Goal: Task Accomplishment & Management: Use online tool/utility

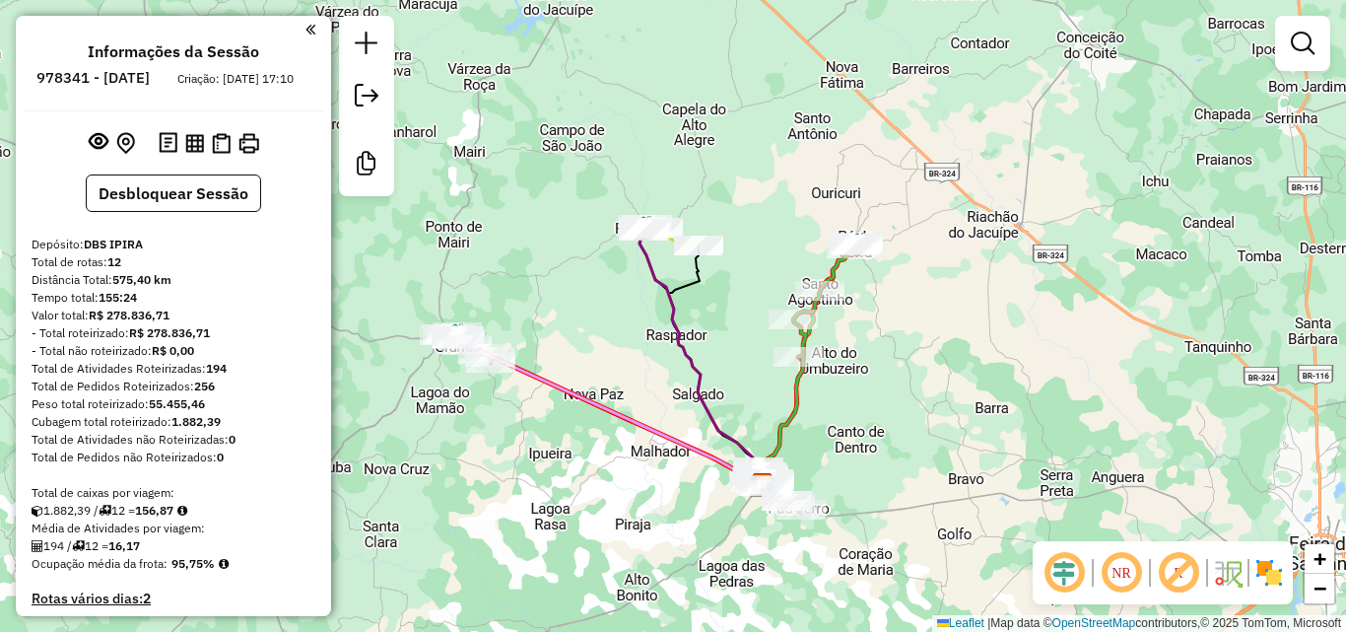
drag, startPoint x: 636, startPoint y: 297, endPoint x: 708, endPoint y: 211, distance: 111.9
click at [708, 211] on div "Janela de atendimento Grade de atendimento Capacidade Transportadoras Veículos …" at bounding box center [673, 316] width 1346 height 632
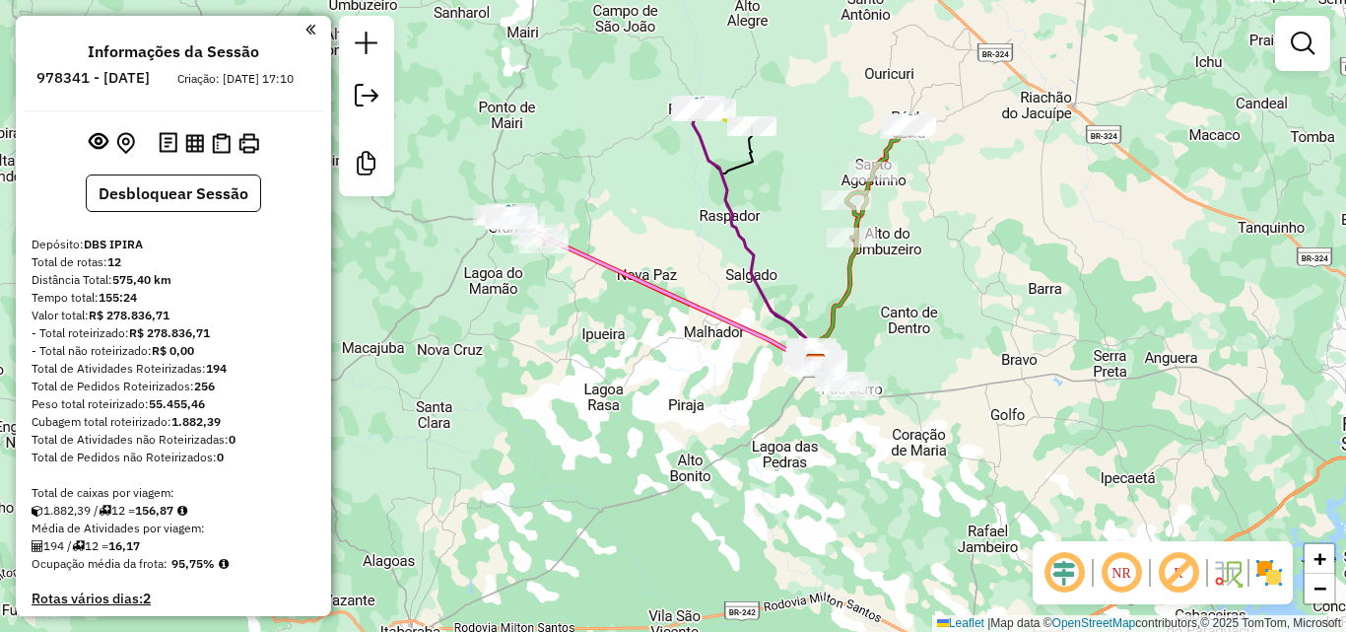
drag, startPoint x: 679, startPoint y: 298, endPoint x: 644, endPoint y: 436, distance: 142.5
click at [644, 436] on div "Janela de atendimento Grade de atendimento Capacidade Transportadoras Veículos …" at bounding box center [673, 316] width 1346 height 632
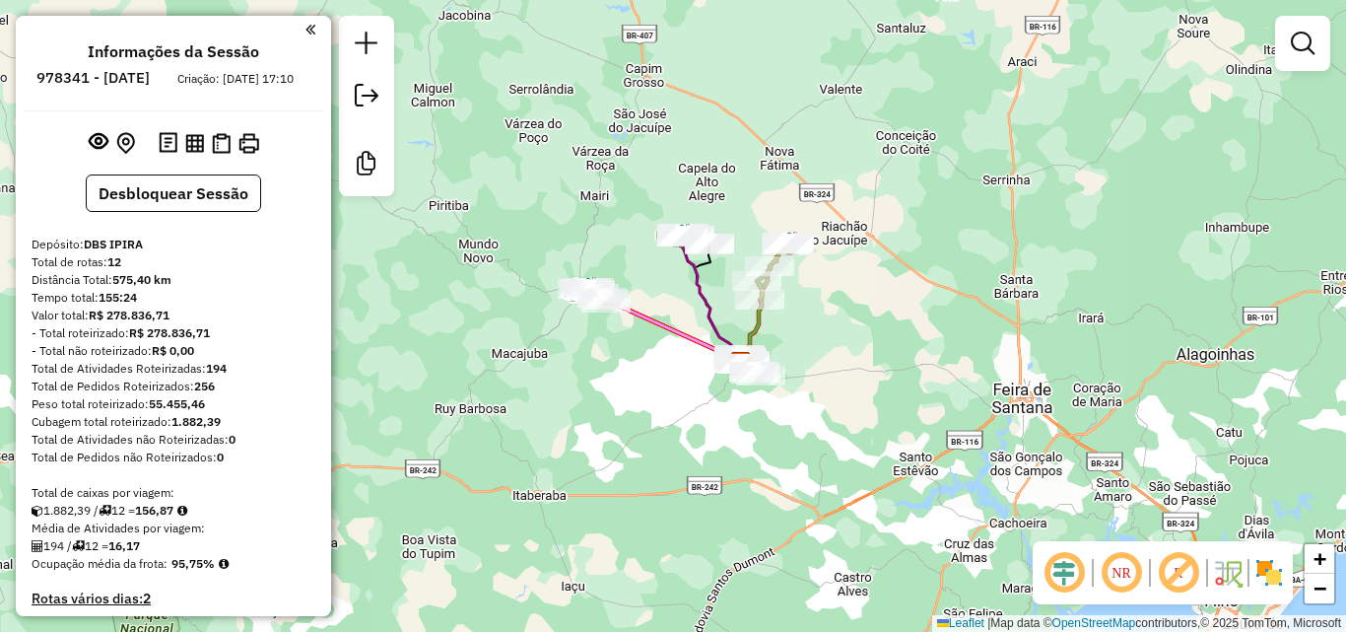
drag, startPoint x: 619, startPoint y: 426, endPoint x: 651, endPoint y: 410, distance: 36.1
click at [651, 410] on div "Janela de atendimento Grade de atendimento Capacidade Transportadoras Veículos …" at bounding box center [673, 316] width 1346 height 632
click at [638, 269] on div "Janela de atendimento Grade de atendimento Capacidade Transportadoras Veículos …" at bounding box center [673, 316] width 1346 height 632
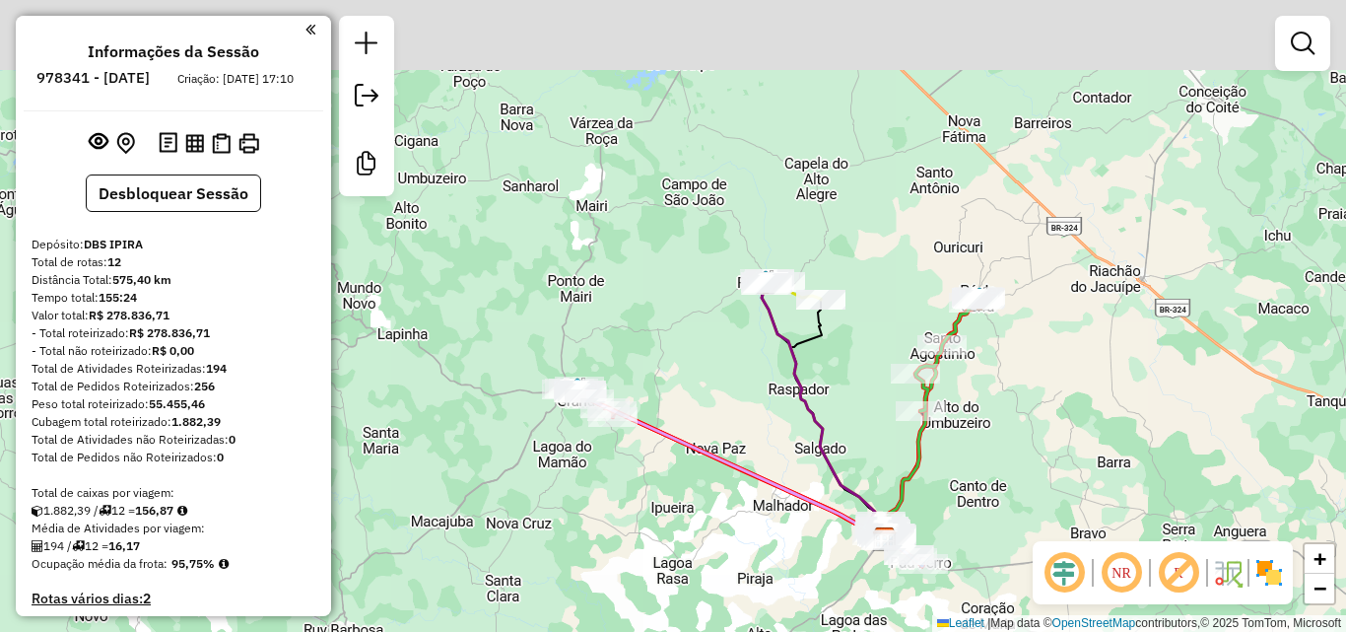
drag, startPoint x: 619, startPoint y: 284, endPoint x: 630, endPoint y: 303, distance: 21.6
click at [619, 285] on div "Janela de atendimento Grade de atendimento Capacidade Transportadoras Veículos …" at bounding box center [673, 316] width 1346 height 632
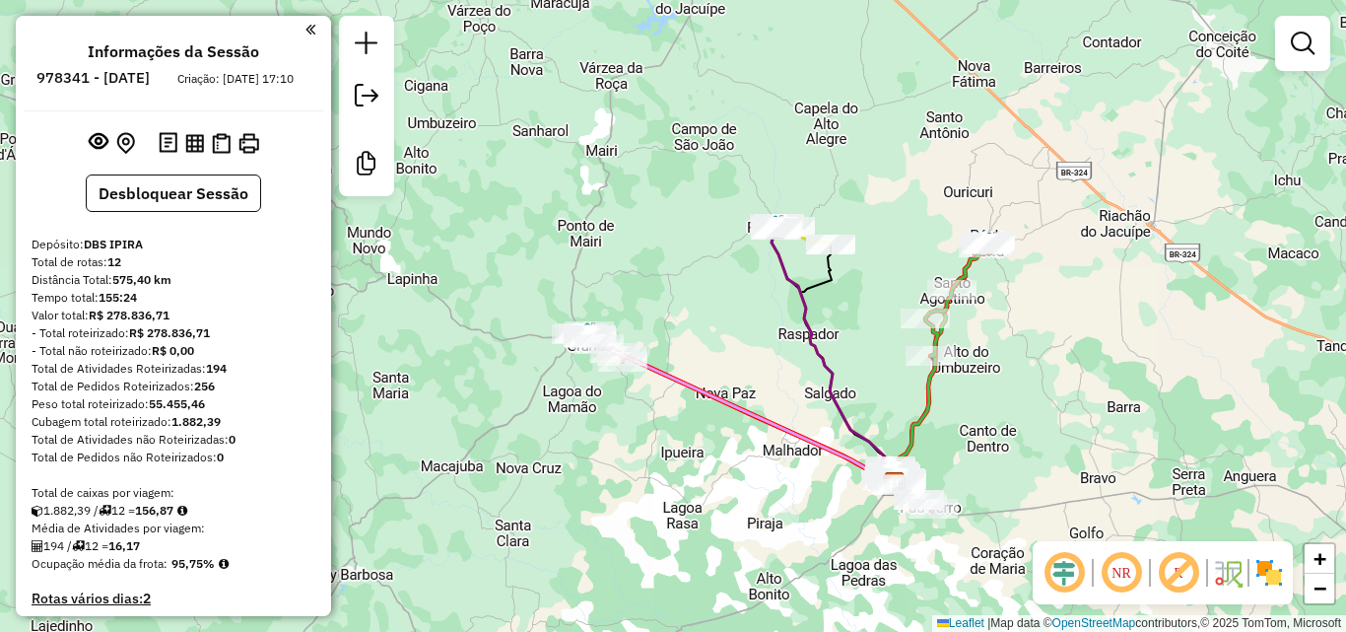
drag, startPoint x: 630, startPoint y: 303, endPoint x: 636, endPoint y: 267, distance: 36.0
click at [636, 267] on div "Janela de atendimento Grade de atendimento Capacidade Transportadoras Veículos …" at bounding box center [673, 316] width 1346 height 632
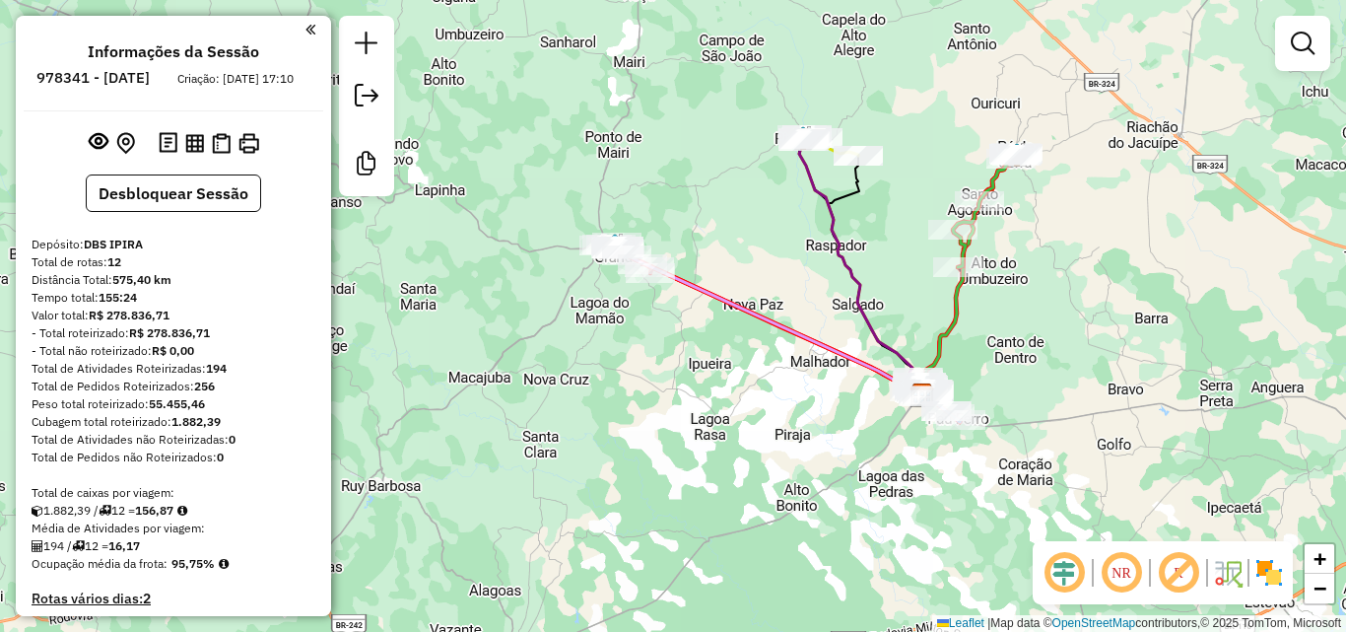
drag, startPoint x: 650, startPoint y: 446, endPoint x: 692, endPoint y: 410, distance: 55.2
click at [690, 412] on div "Janela de atendimento Grade de atendimento Capacidade Transportadoras Veículos …" at bounding box center [673, 316] width 1346 height 632
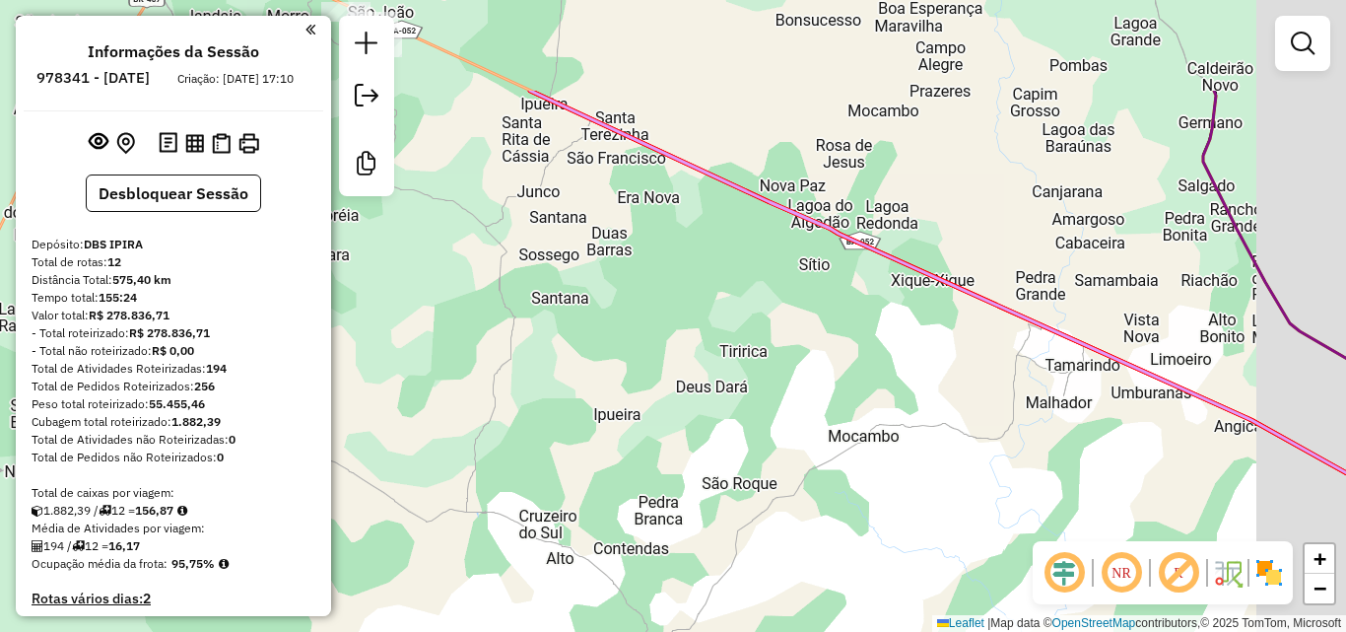
drag, startPoint x: 785, startPoint y: 304, endPoint x: 654, endPoint y: 462, distance: 205.2
click at [656, 460] on div "Janela de atendimento Grade de atendimento Capacidade Transportadoras Veículos …" at bounding box center [673, 316] width 1346 height 632
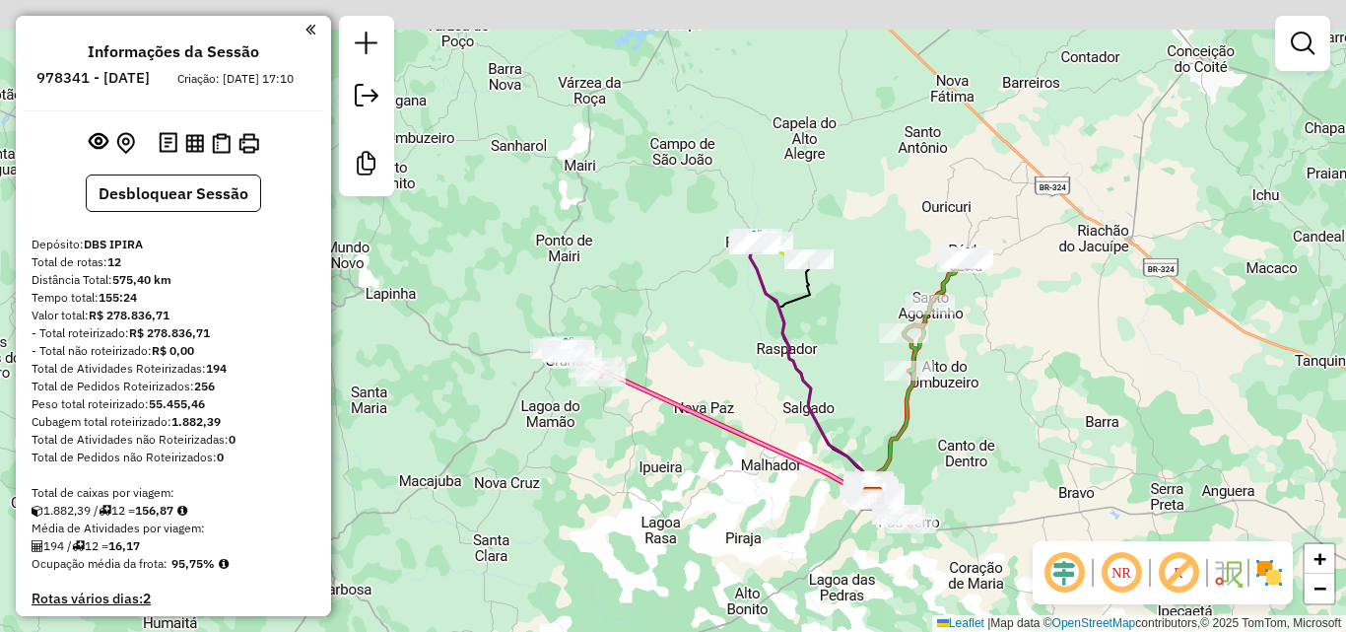
drag, startPoint x: 761, startPoint y: 294, endPoint x: 746, endPoint y: 429, distance: 135.8
click at [746, 429] on icon at bounding box center [714, 423] width 319 height 153
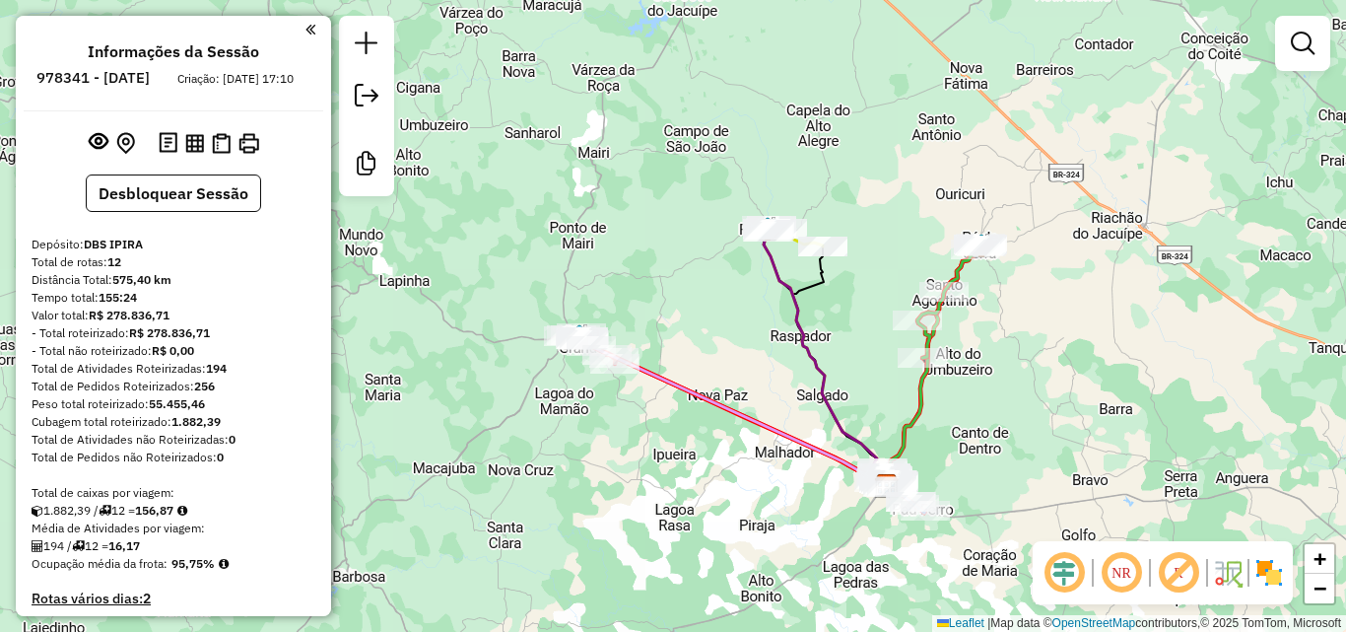
drag, startPoint x: 686, startPoint y: 304, endPoint x: 728, endPoint y: 252, distance: 66.5
click at [728, 252] on div "Janela de atendimento Grade de atendimento Capacidade Transportadoras Veículos …" at bounding box center [673, 316] width 1346 height 632
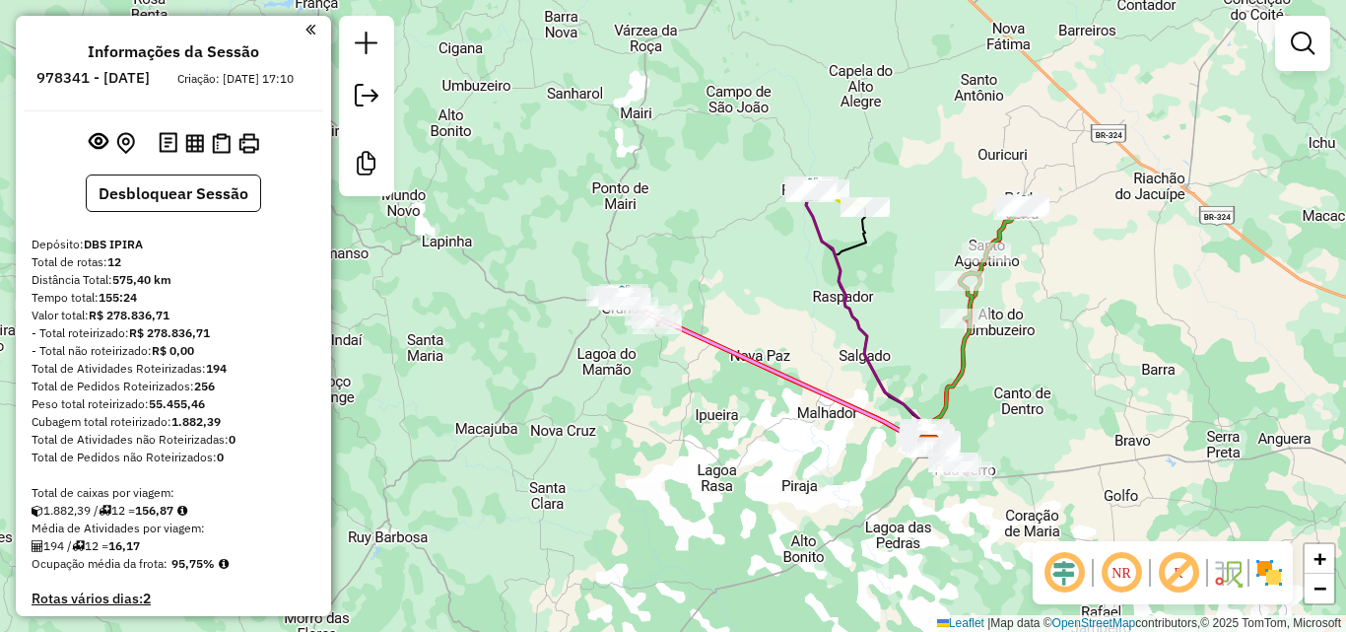
drag, startPoint x: 661, startPoint y: 212, endPoint x: 661, endPoint y: 224, distance: 11.8
click at [661, 224] on div "Janela de atendimento Grade de atendimento Capacidade Transportadoras Veículos …" at bounding box center [673, 316] width 1346 height 632
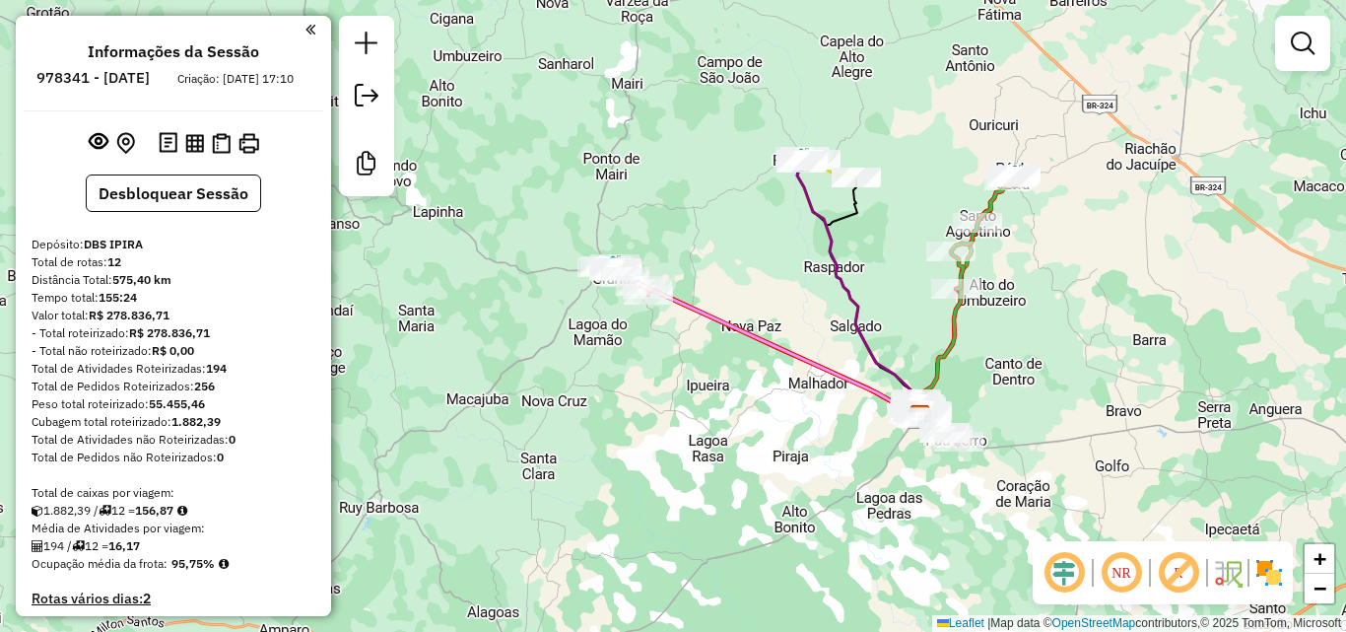
drag, startPoint x: 693, startPoint y: 268, endPoint x: 687, endPoint y: 245, distance: 23.4
click at [687, 245] on div "Janela de atendimento Grade de atendimento Capacidade Transportadoras Veículos …" at bounding box center [673, 316] width 1346 height 632
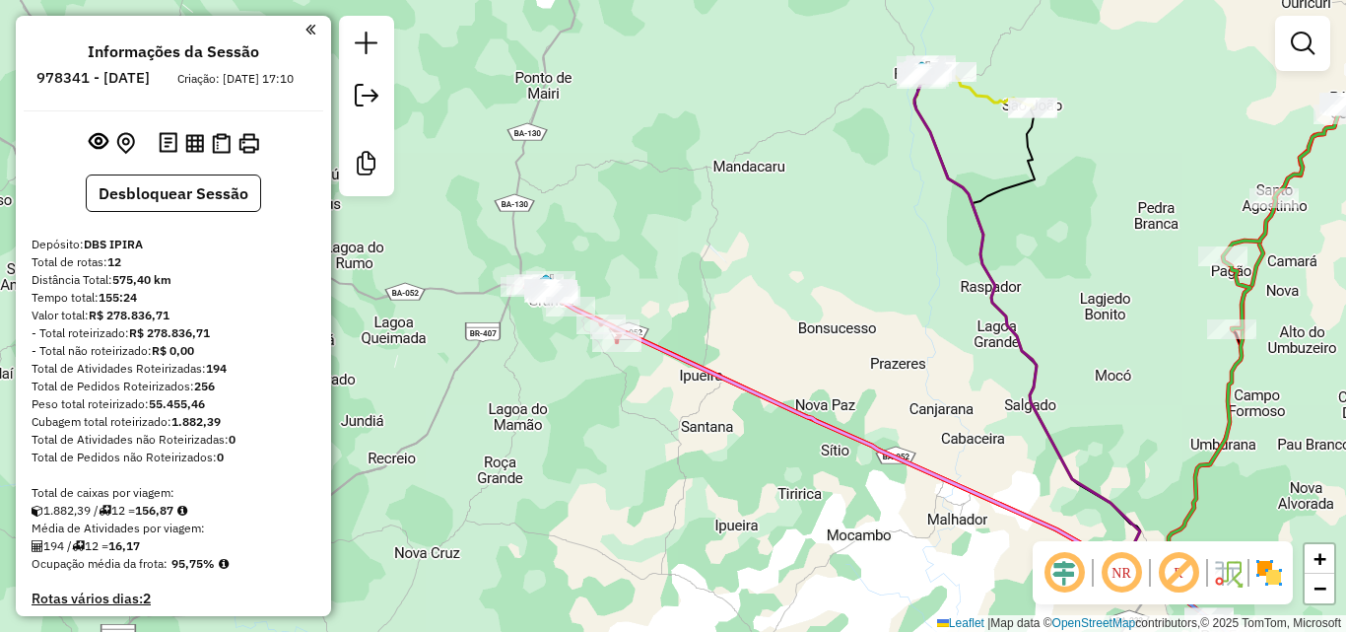
drag, startPoint x: 625, startPoint y: 262, endPoint x: 649, endPoint y: 314, distance: 57.3
click at [649, 314] on div "Janela de atendimento Grade de atendimento Capacidade Transportadoras Veículos …" at bounding box center [673, 316] width 1346 height 632
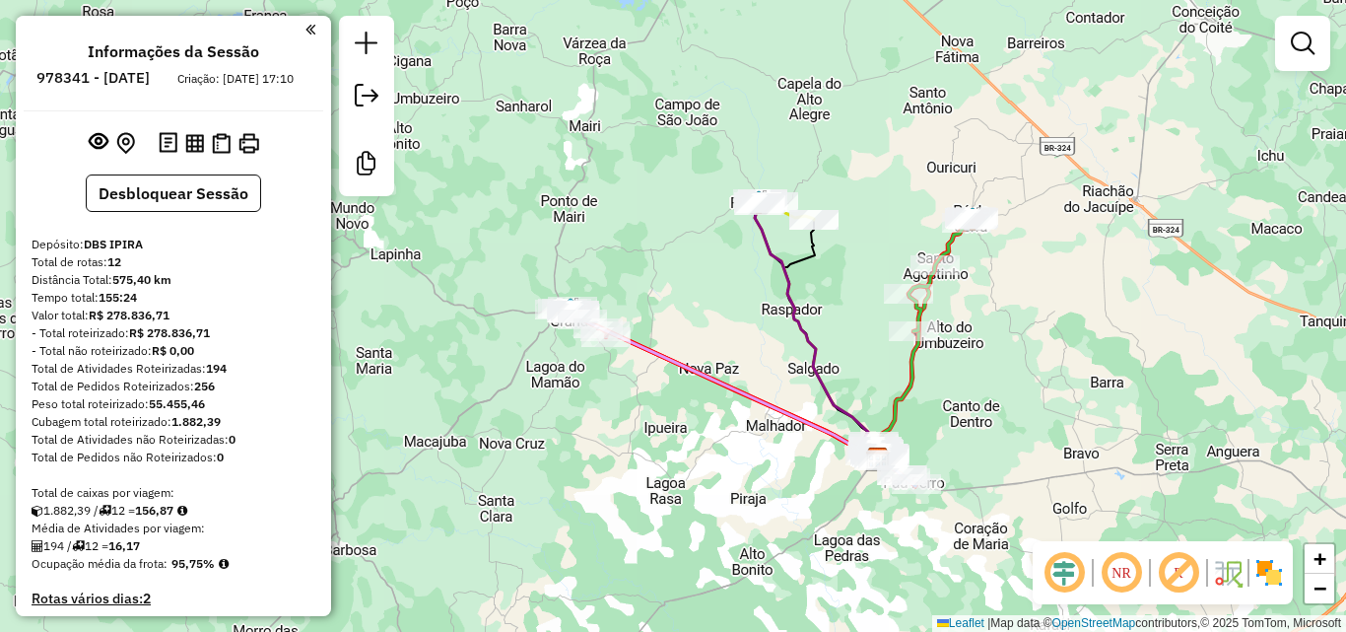
drag, startPoint x: 764, startPoint y: 328, endPoint x: 729, endPoint y: 315, distance: 36.8
click at [729, 318] on div "Janela de atendimento Grade de atendimento Capacidade Transportadoras Veículos …" at bounding box center [673, 316] width 1346 height 632
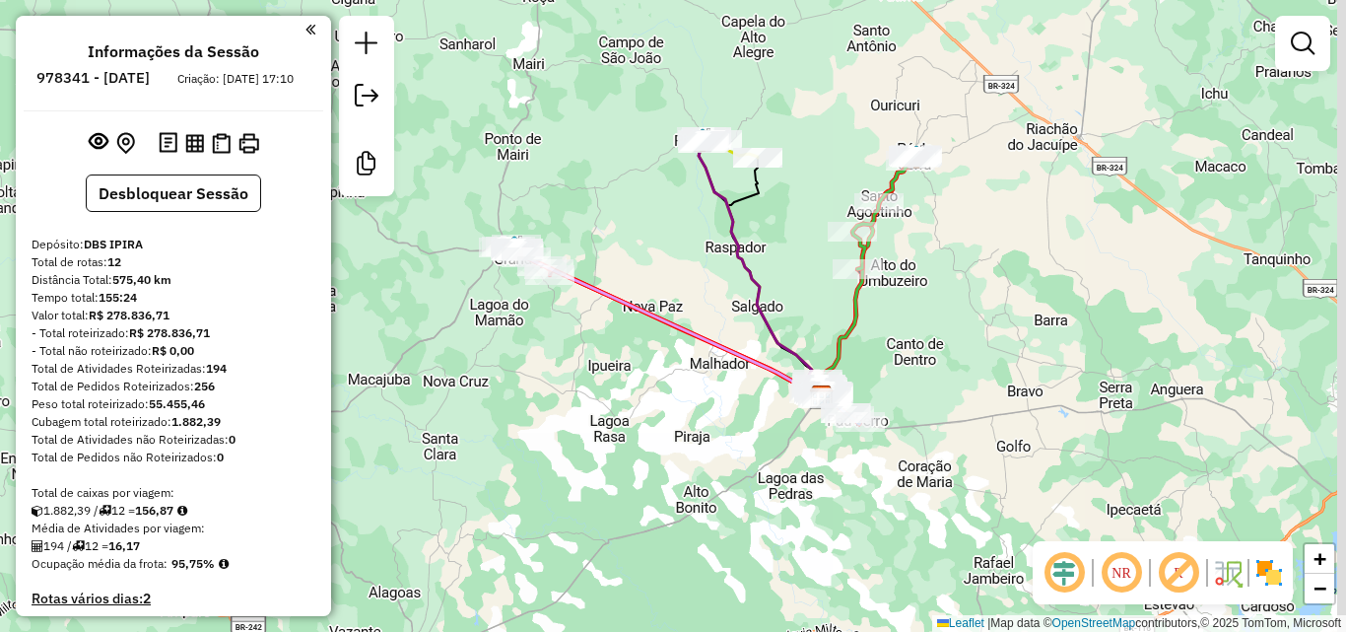
drag, startPoint x: 847, startPoint y: 308, endPoint x: 818, endPoint y: 268, distance: 48.7
click at [818, 268] on div "Janela de atendimento Grade de atendimento Capacidade Transportadoras Veículos …" at bounding box center [673, 316] width 1346 height 632
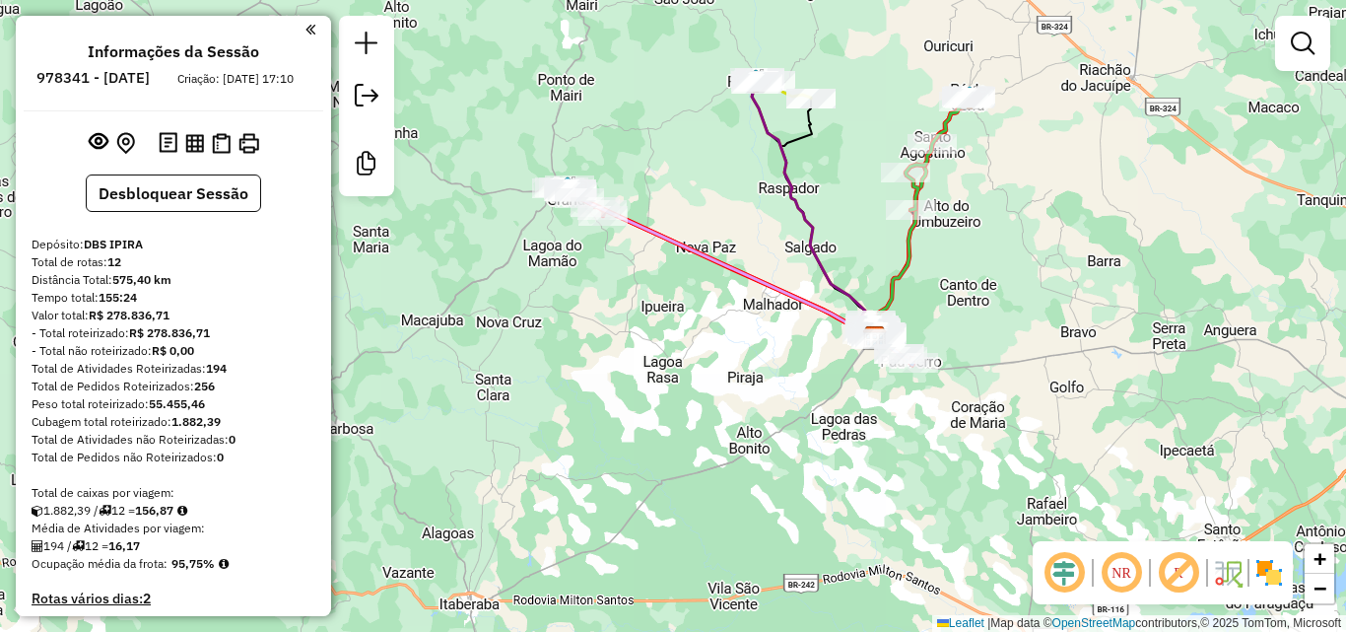
drag, startPoint x: 827, startPoint y: 341, endPoint x: 794, endPoint y: 399, distance: 66.6
click at [794, 399] on div "Janela de atendimento Grade de atendimento Capacidade Transportadoras Veículos …" at bounding box center [673, 316] width 1346 height 632
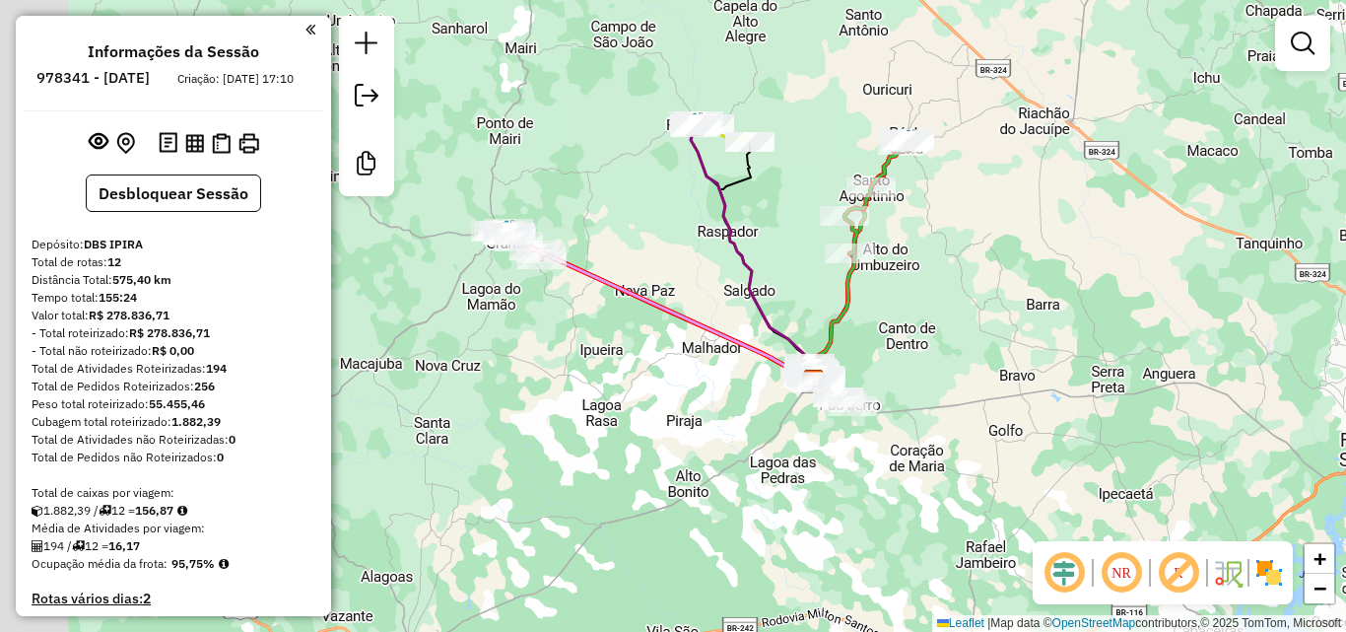
drag, startPoint x: 584, startPoint y: 439, endPoint x: 685, endPoint y: 433, distance: 100.7
click at [685, 433] on div "Janela de atendimento Grade de atendimento Capacidade Transportadoras Veículos …" at bounding box center [673, 316] width 1346 height 632
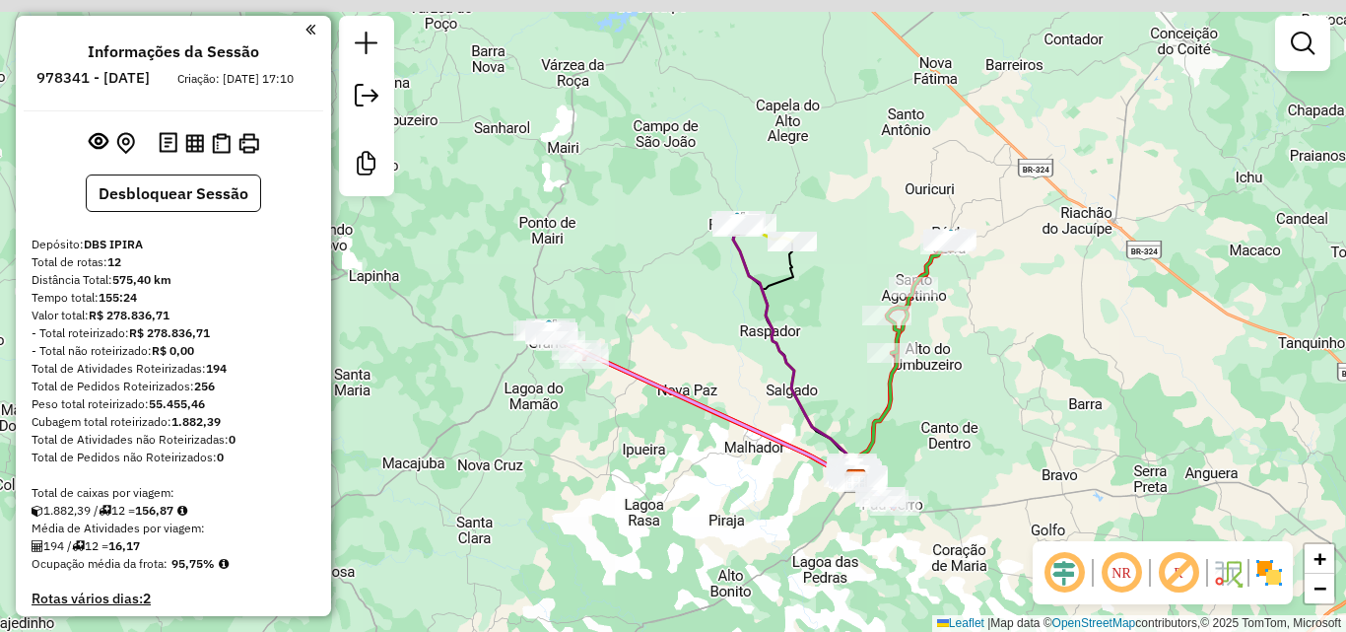
drag, startPoint x: 553, startPoint y: 318, endPoint x: 597, endPoint y: 421, distance: 111.7
click at [597, 421] on div "Janela de atendimento Grade de atendimento Capacidade Transportadoras Veículos …" at bounding box center [673, 316] width 1346 height 632
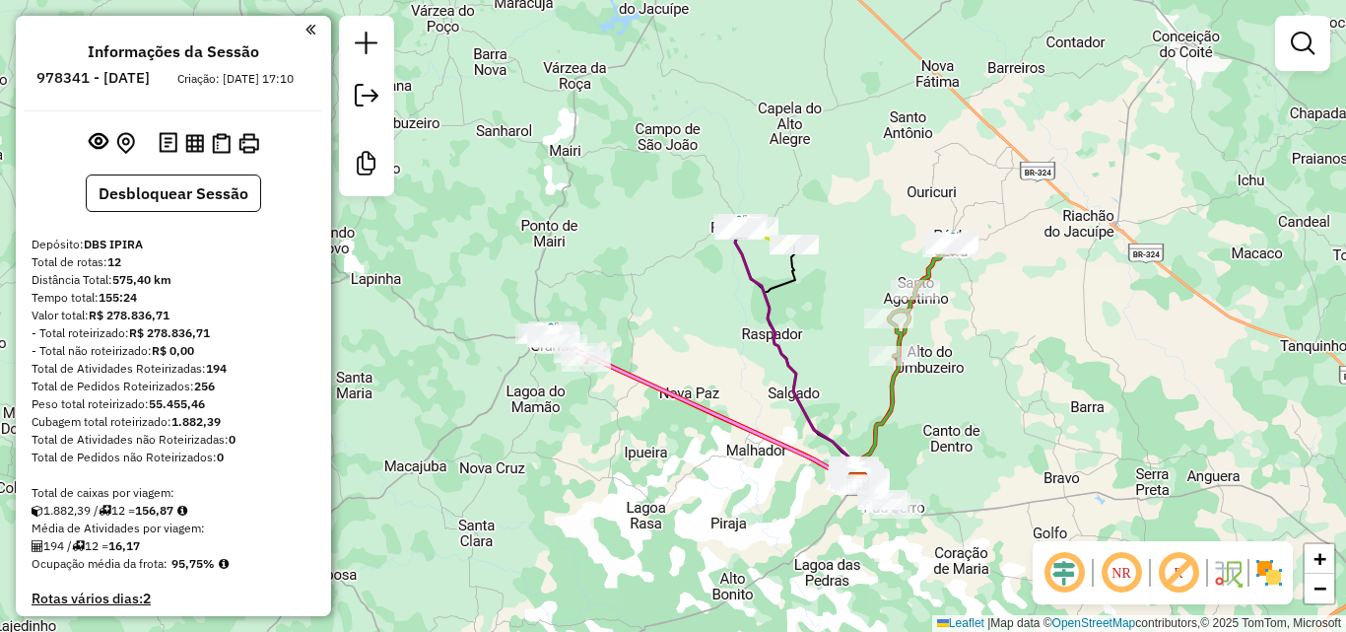
drag, startPoint x: 686, startPoint y: 342, endPoint x: 649, endPoint y: 296, distance: 59.0
click at [649, 296] on div "Janela de atendimento Grade de atendimento Capacidade Transportadoras Veículos …" at bounding box center [673, 316] width 1346 height 632
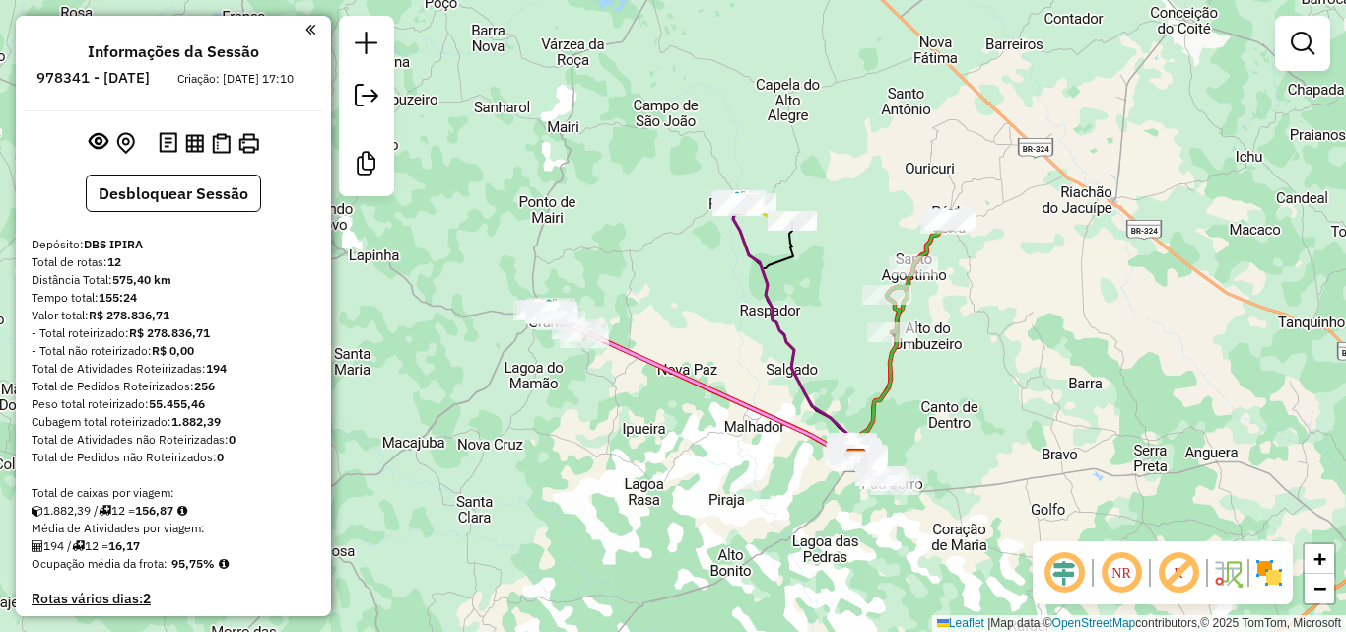
drag, startPoint x: 594, startPoint y: 298, endPoint x: 639, endPoint y: 328, distance: 53.9
click at [639, 328] on div "Janela de atendimento Grade de atendimento Capacidade Transportadoras Veículos …" at bounding box center [673, 316] width 1346 height 632
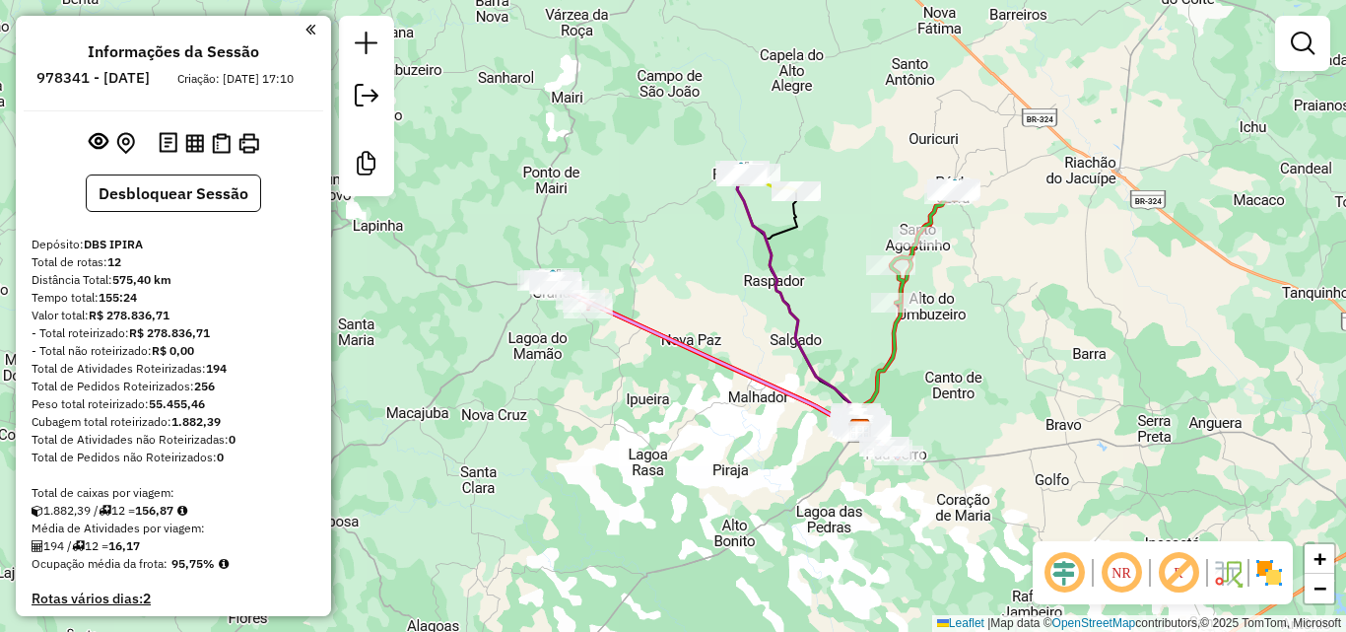
drag, startPoint x: 650, startPoint y: 391, endPoint x: 653, endPoint y: 425, distance: 33.6
click at [653, 425] on div "Janela de atendimento Grade de atendimento Capacidade Transportadoras Veículos …" at bounding box center [673, 316] width 1346 height 632
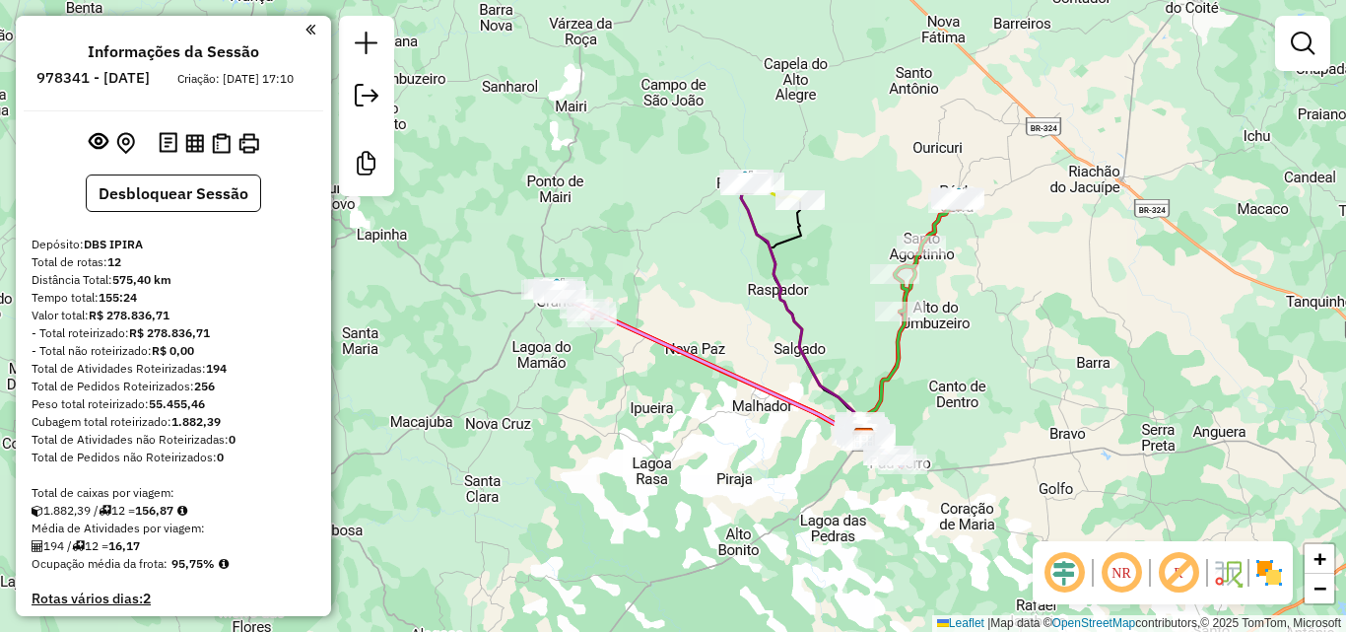
drag, startPoint x: 638, startPoint y: 367, endPoint x: 644, endPoint y: 381, distance: 15.9
click at [644, 381] on div "Janela de atendimento Grade de atendimento Capacidade Transportadoras Veículos …" at bounding box center [673, 316] width 1346 height 632
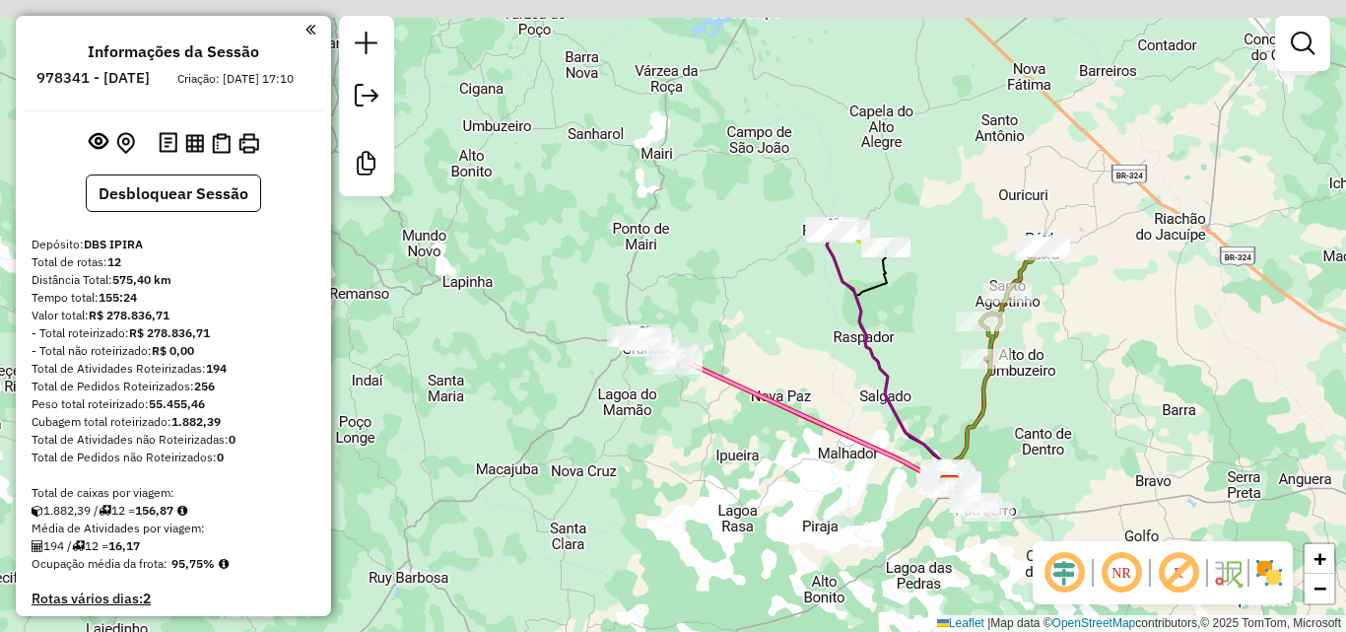
drag, startPoint x: 715, startPoint y: 325, endPoint x: 759, endPoint y: 336, distance: 45.7
click at [759, 336] on div "Janela de atendimento Grade de atendimento Capacidade Transportadoras Veículos …" at bounding box center [673, 316] width 1346 height 632
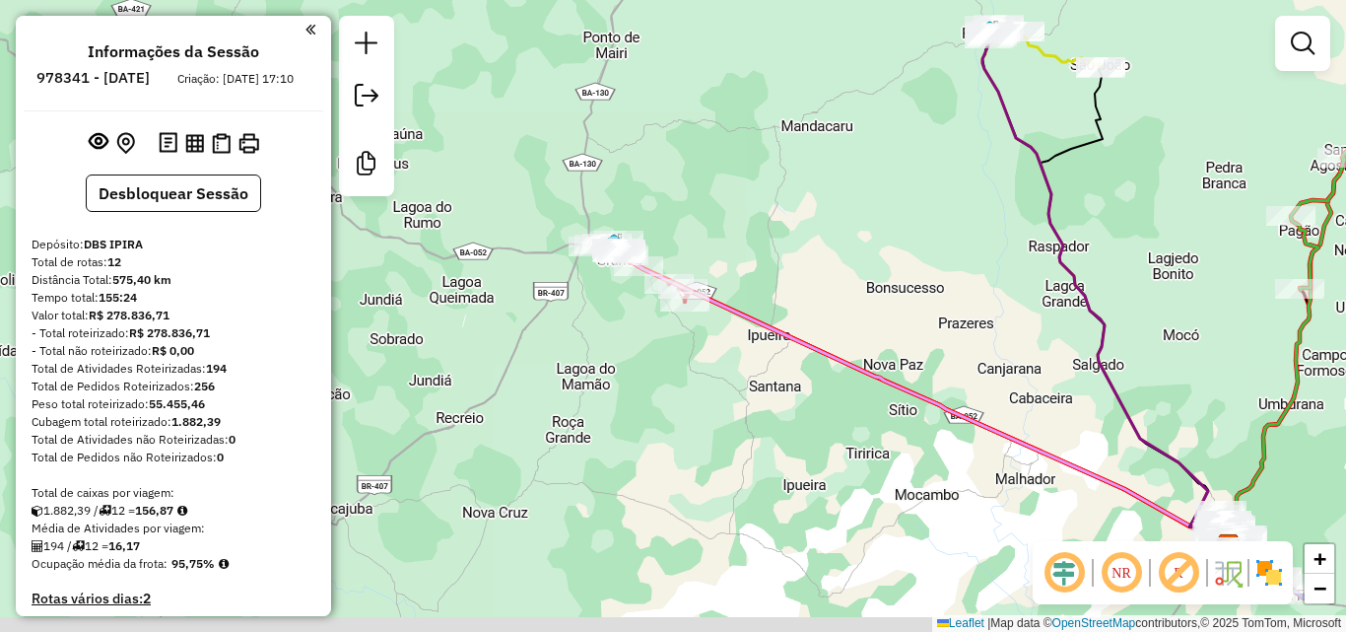
drag, startPoint x: 783, startPoint y: 465, endPoint x: 672, endPoint y: 333, distance: 172.1
click at [675, 336] on div "Janela de atendimento Grade de atendimento Capacidade Transportadoras Veículos …" at bounding box center [673, 316] width 1346 height 632
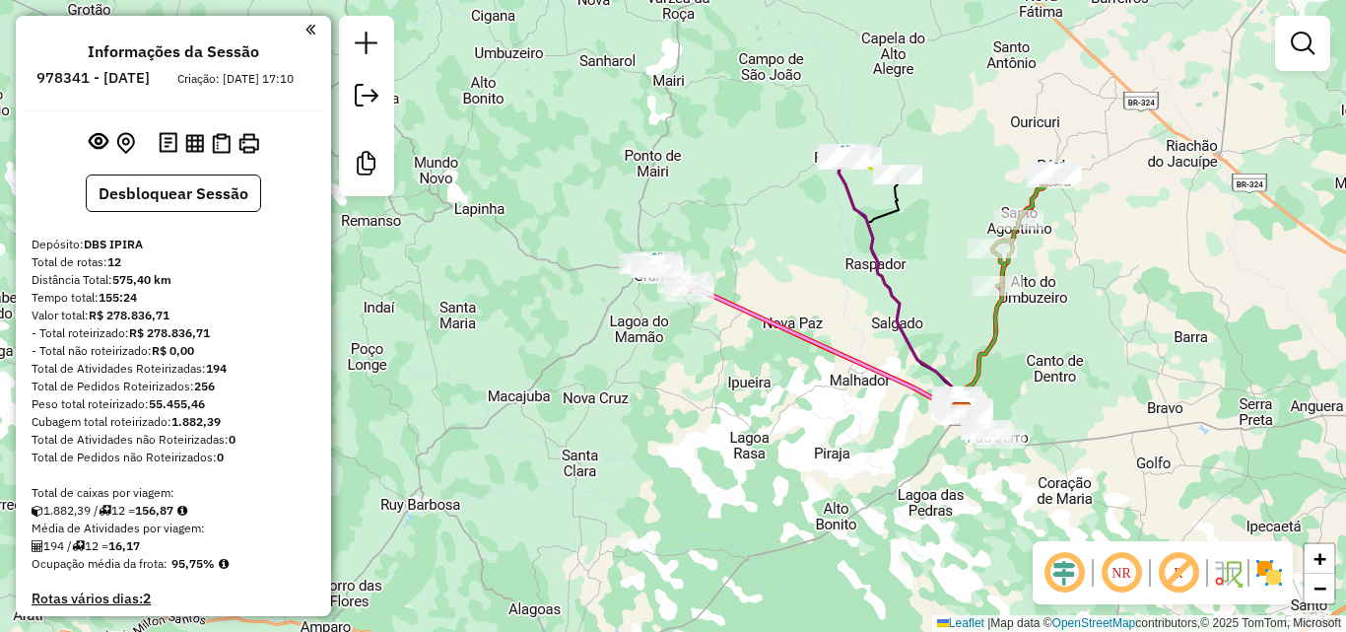
drag, startPoint x: 798, startPoint y: 240, endPoint x: 795, endPoint y: 255, distance: 15.1
click at [795, 255] on div "Janela de atendimento Grade de atendimento Capacidade Transportadoras Veículos …" at bounding box center [673, 316] width 1346 height 632
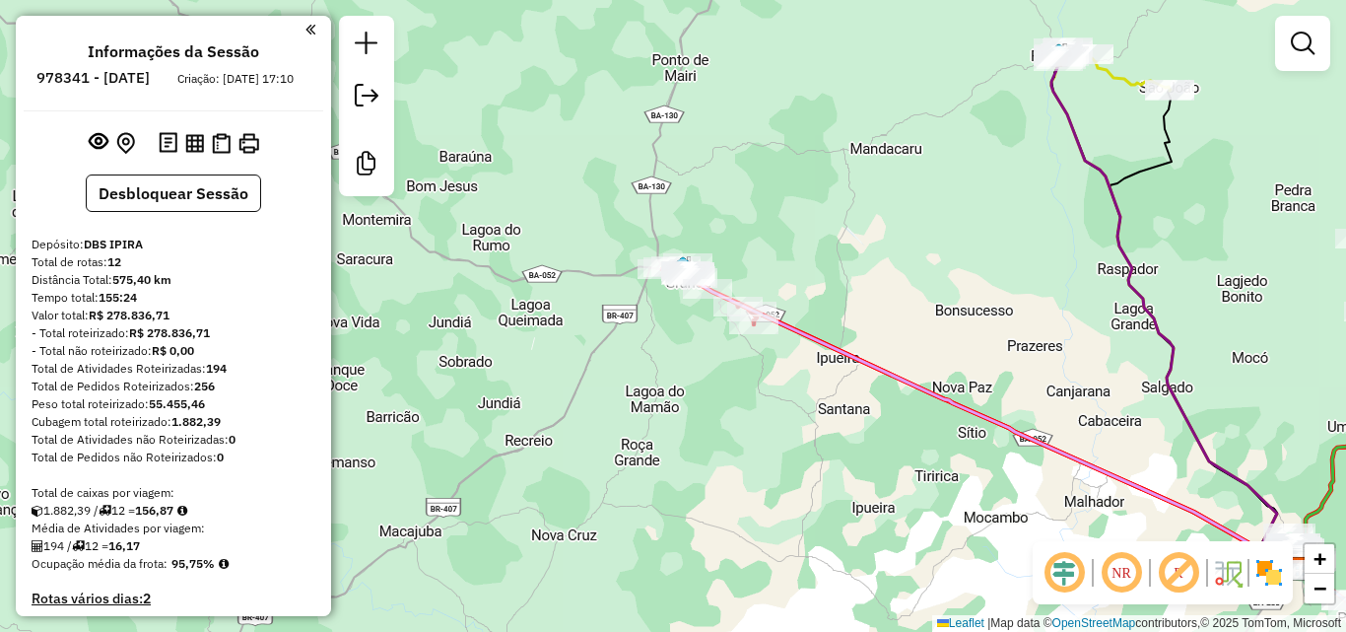
click at [659, 305] on div "Janela de atendimento Grade de atendimento Capacidade Transportadoras Veículos …" at bounding box center [673, 316] width 1346 height 632
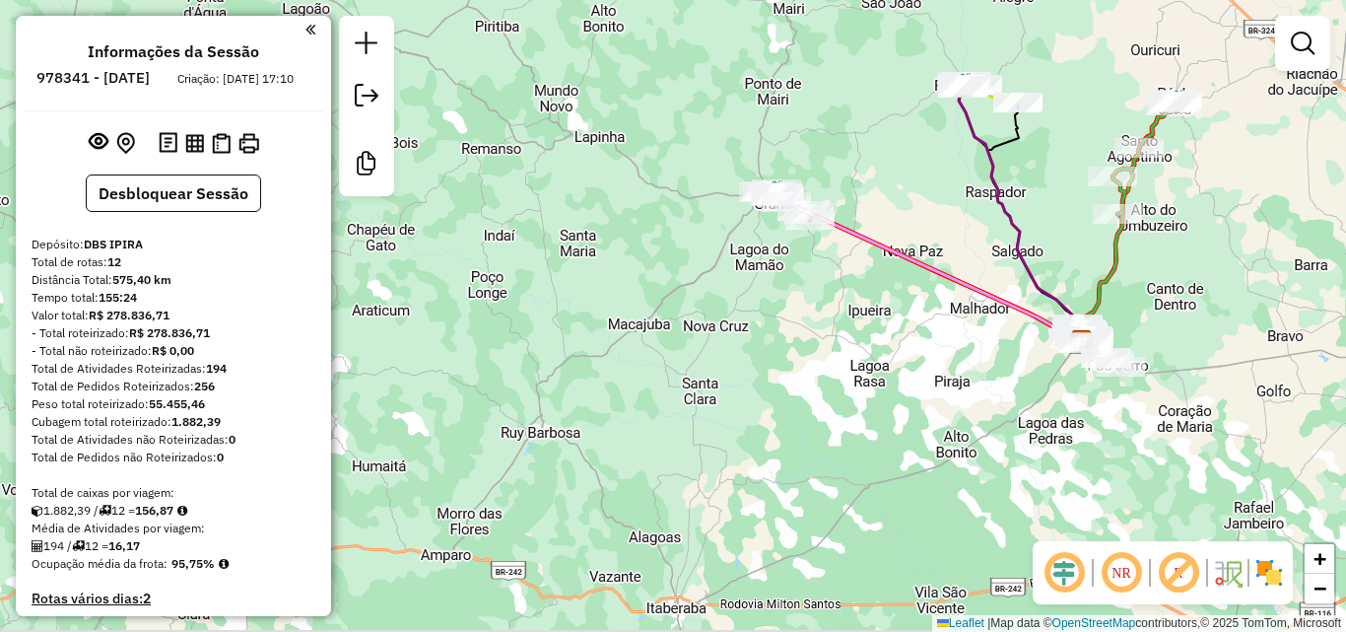
drag, startPoint x: 882, startPoint y: 355, endPoint x: 878, endPoint y: 329, distance: 25.9
click at [878, 329] on div "Janela de atendimento Grade de atendimento Capacidade Transportadoras Veículos …" at bounding box center [673, 316] width 1346 height 632
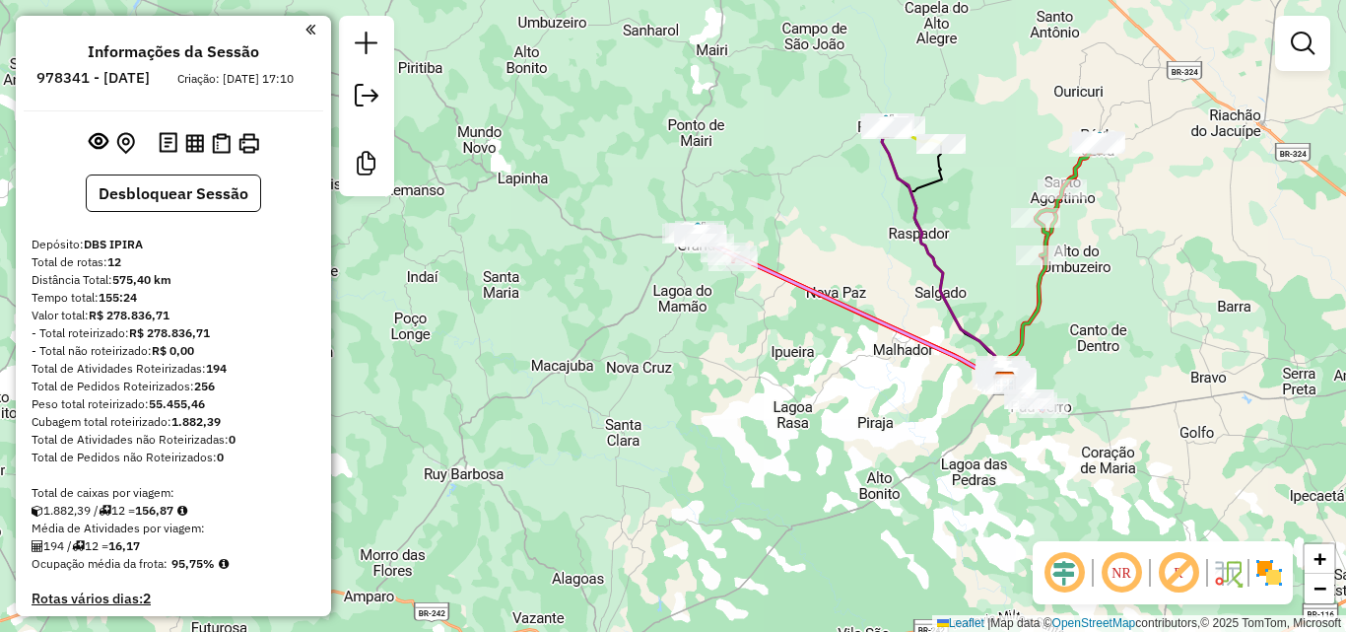
drag, startPoint x: 969, startPoint y: 328, endPoint x: 894, endPoint y: 377, distance: 89.7
click at [894, 377] on div "Janela de atendimento Grade de atendimento Capacidade Transportadoras Veículos …" at bounding box center [673, 316] width 1346 height 632
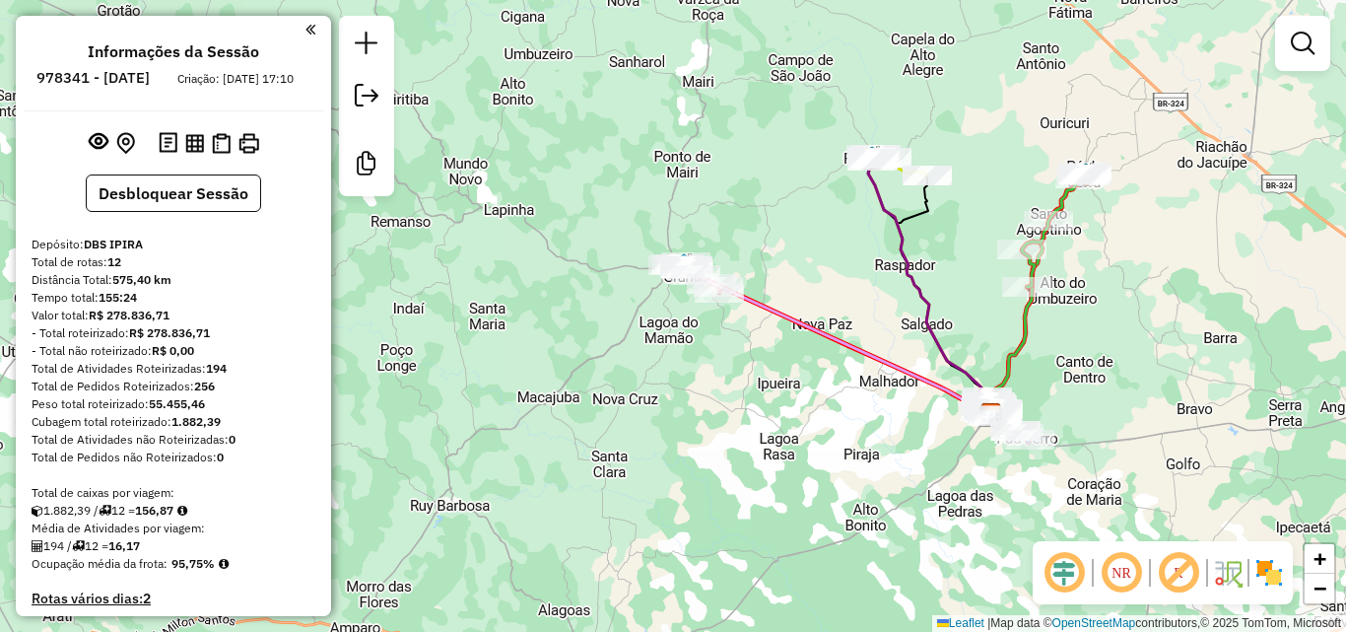
drag, startPoint x: 891, startPoint y: 194, endPoint x: 877, endPoint y: 226, distance: 34.4
click at [877, 226] on div "Janela de atendimento Grade de atendimento Capacidade Transportadoras Veículos …" at bounding box center [673, 316] width 1346 height 632
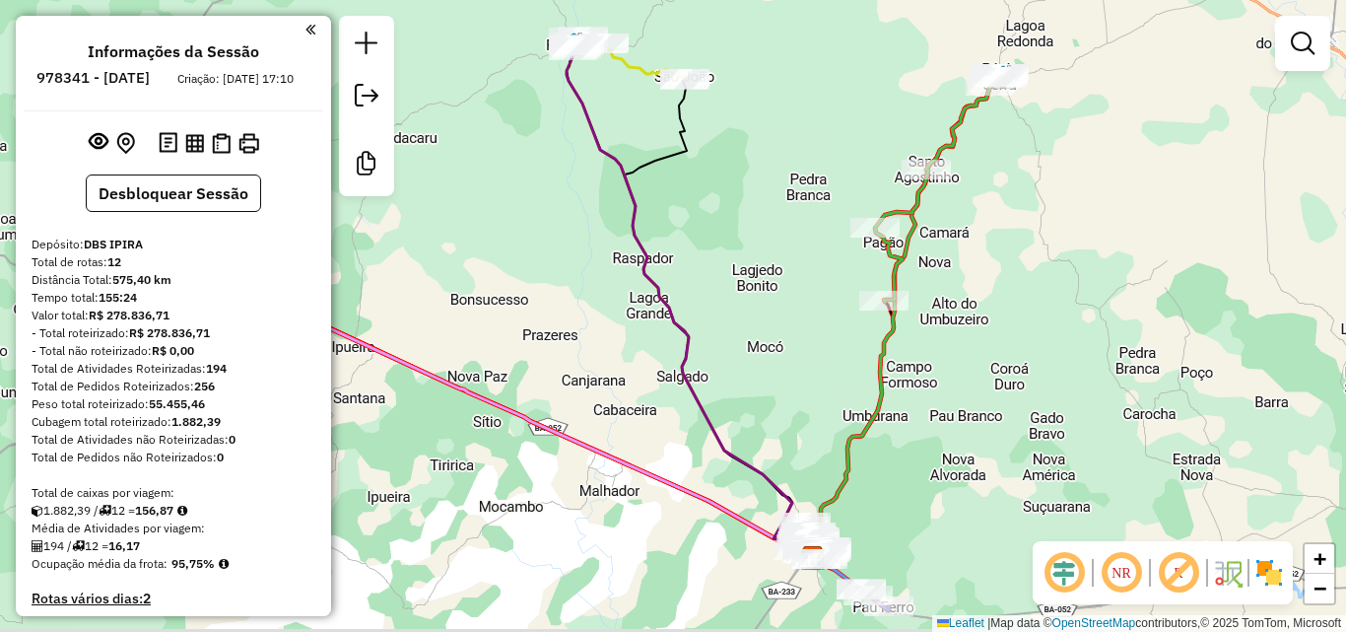
drag, startPoint x: 977, startPoint y: 297, endPoint x: 999, endPoint y: 298, distance: 22.7
click at [999, 298] on div "Janela de atendimento Grade de atendimento Capacidade Transportadoras Veículos …" at bounding box center [673, 316] width 1346 height 632
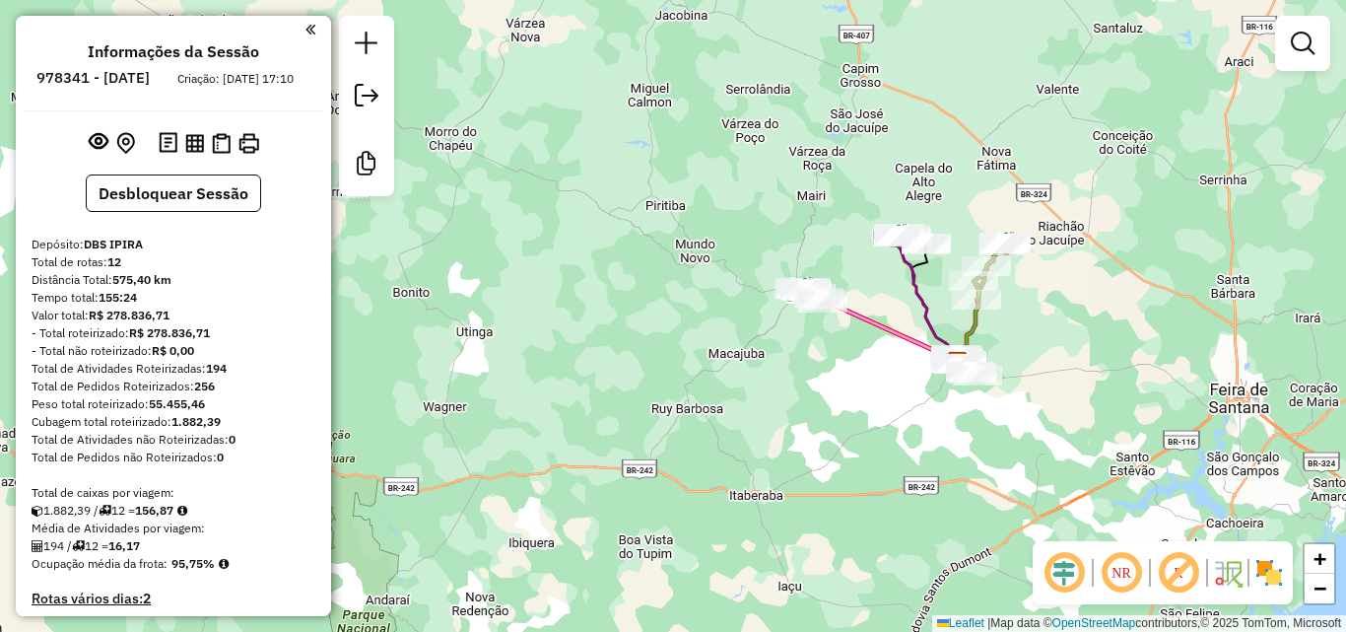
drag, startPoint x: 888, startPoint y: 287, endPoint x: 822, endPoint y: 319, distance: 73.6
click at [822, 319] on div "Janela de atendimento Grade de atendimento Capacidade Transportadoras Veículos …" at bounding box center [673, 316] width 1346 height 632
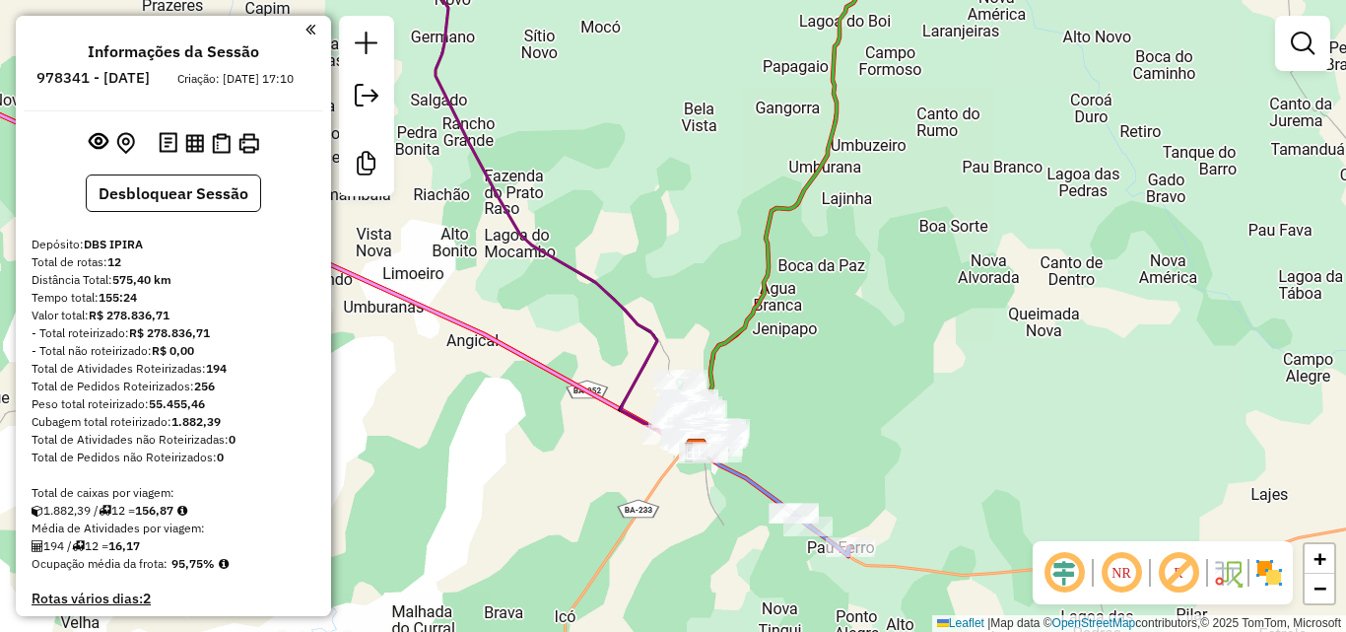
drag, startPoint x: 827, startPoint y: 371, endPoint x: 898, endPoint y: 416, distance: 84.2
click at [898, 416] on div "Janela de atendimento Grade de atendimento Capacidade Transportadoras Veículos …" at bounding box center [673, 316] width 1346 height 632
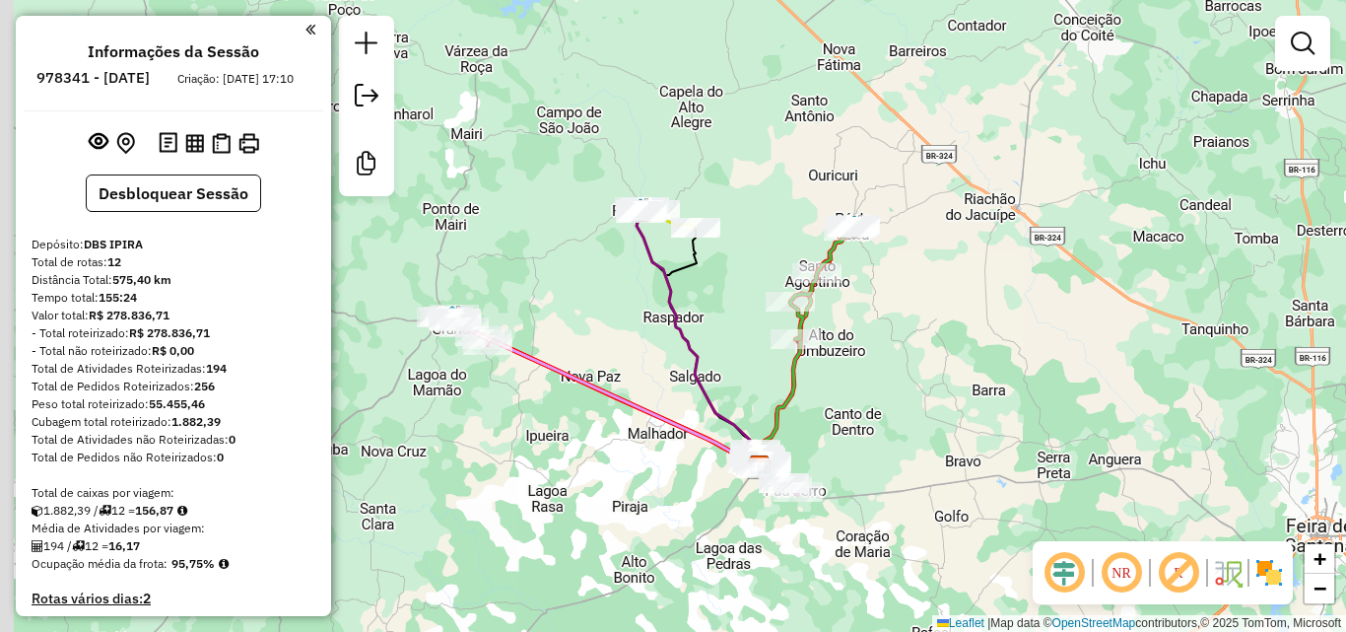
drag, startPoint x: 812, startPoint y: 333, endPoint x: 852, endPoint y: 383, distance: 63.9
click at [852, 383] on div "Janela de atendimento Grade de atendimento Capacidade Transportadoras Veículos …" at bounding box center [673, 316] width 1346 height 632
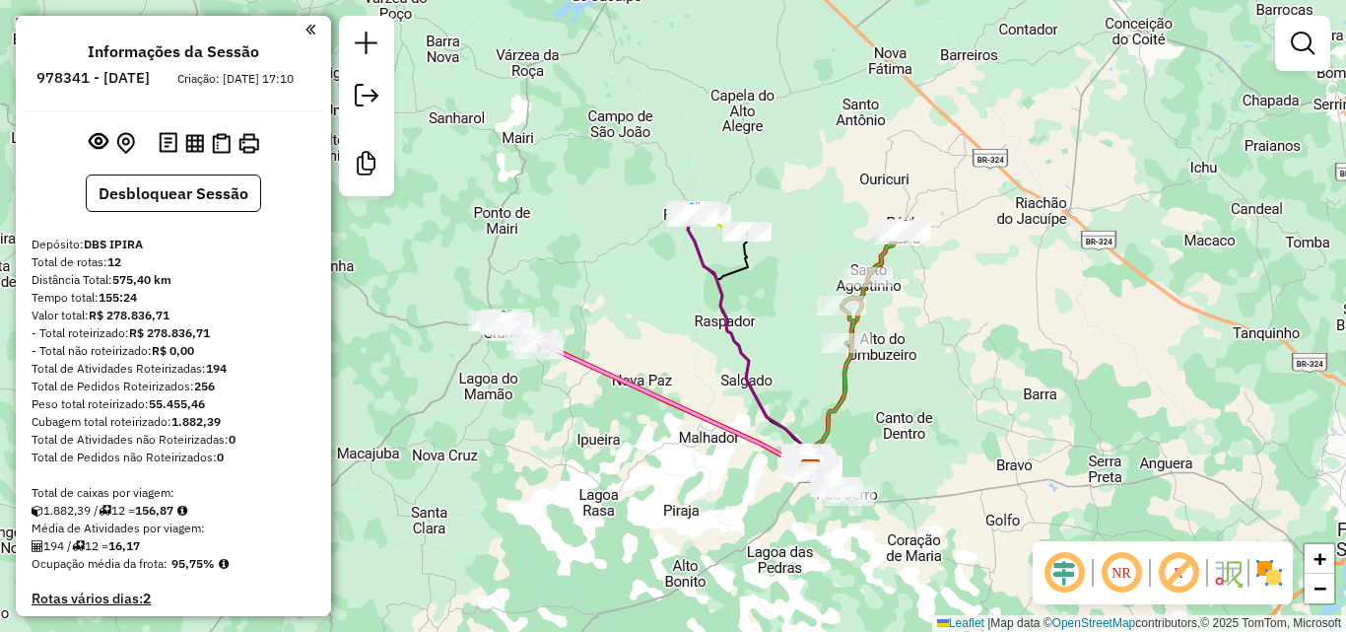
click at [617, 312] on div "Janela de atendimento Grade de atendimento Capacidade Transportadoras Veículos …" at bounding box center [673, 316] width 1346 height 632
drag, startPoint x: 634, startPoint y: 313, endPoint x: 650, endPoint y: 354, distance: 43.7
click at [650, 354] on div "Janela de atendimento Grade de atendimento Capacidade Transportadoras Veículos …" at bounding box center [673, 316] width 1346 height 632
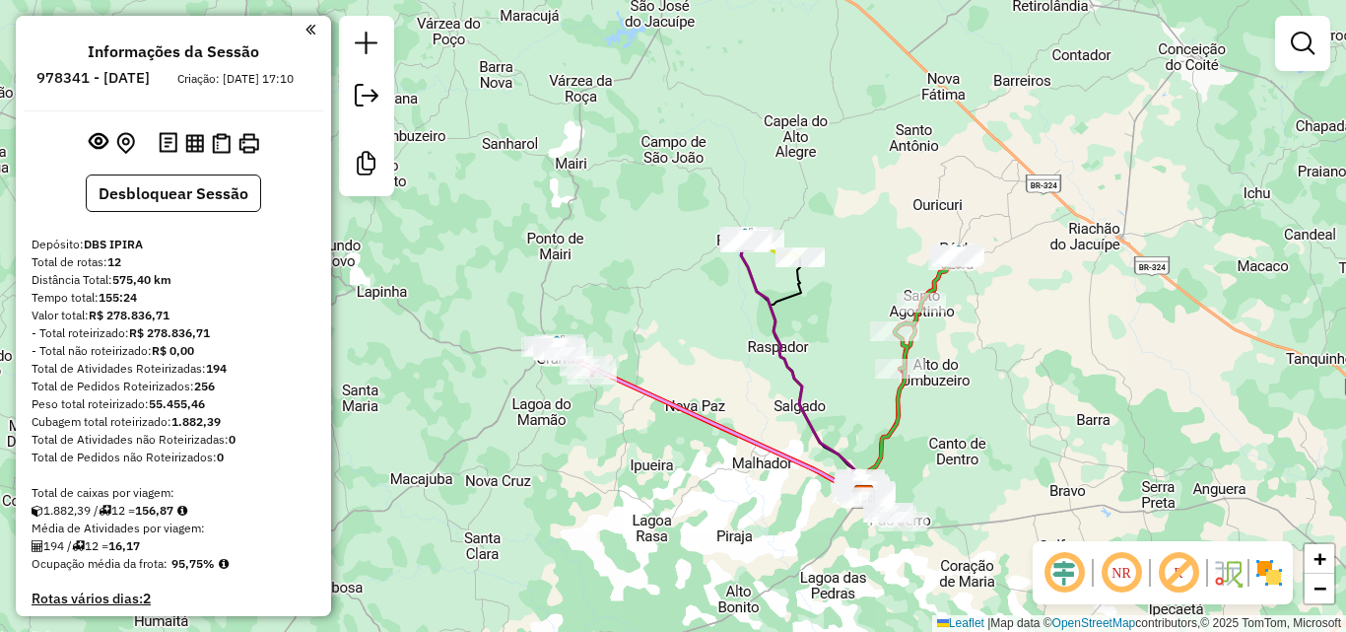
drag, startPoint x: 929, startPoint y: 214, endPoint x: 965, endPoint y: 198, distance: 38.8
click at [965, 198] on div "Janela de atendimento Grade de atendimento Capacidade Transportadoras Veículos …" at bounding box center [673, 316] width 1346 height 632
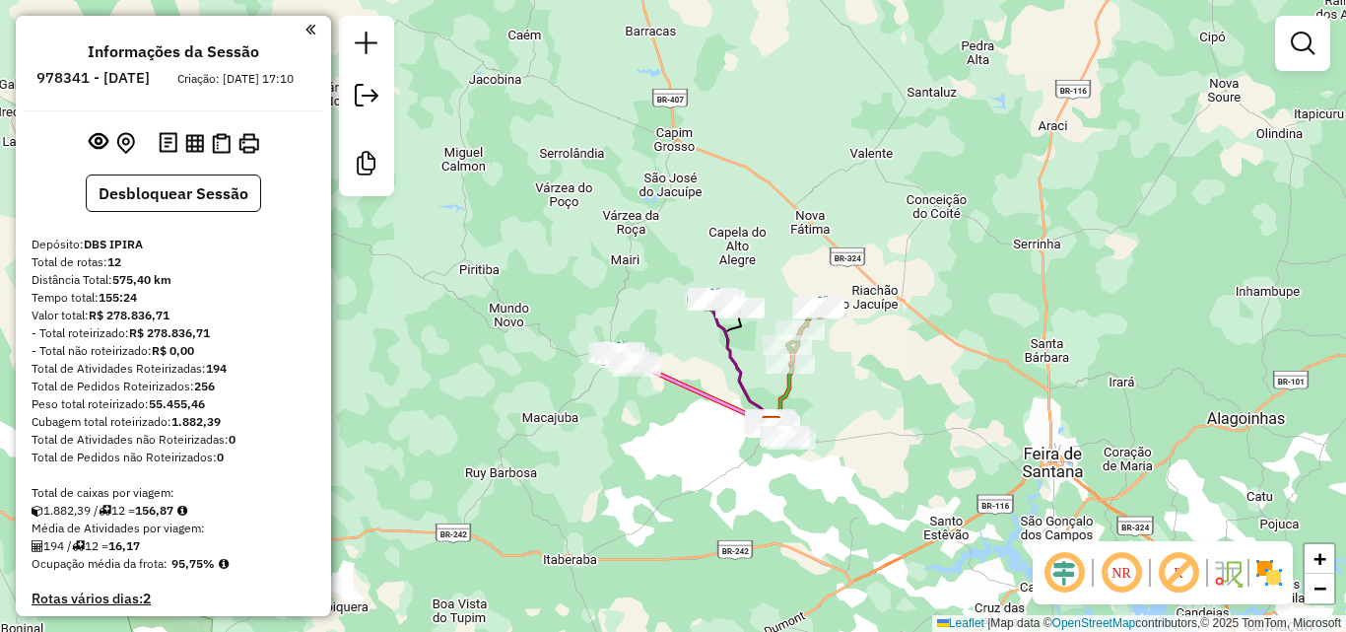
drag, startPoint x: 589, startPoint y: 443, endPoint x: 622, endPoint y: 429, distance: 35.3
click at [622, 429] on div "Janela de atendimento Grade de atendimento Capacidade Transportadoras Veículos …" at bounding box center [673, 316] width 1346 height 632
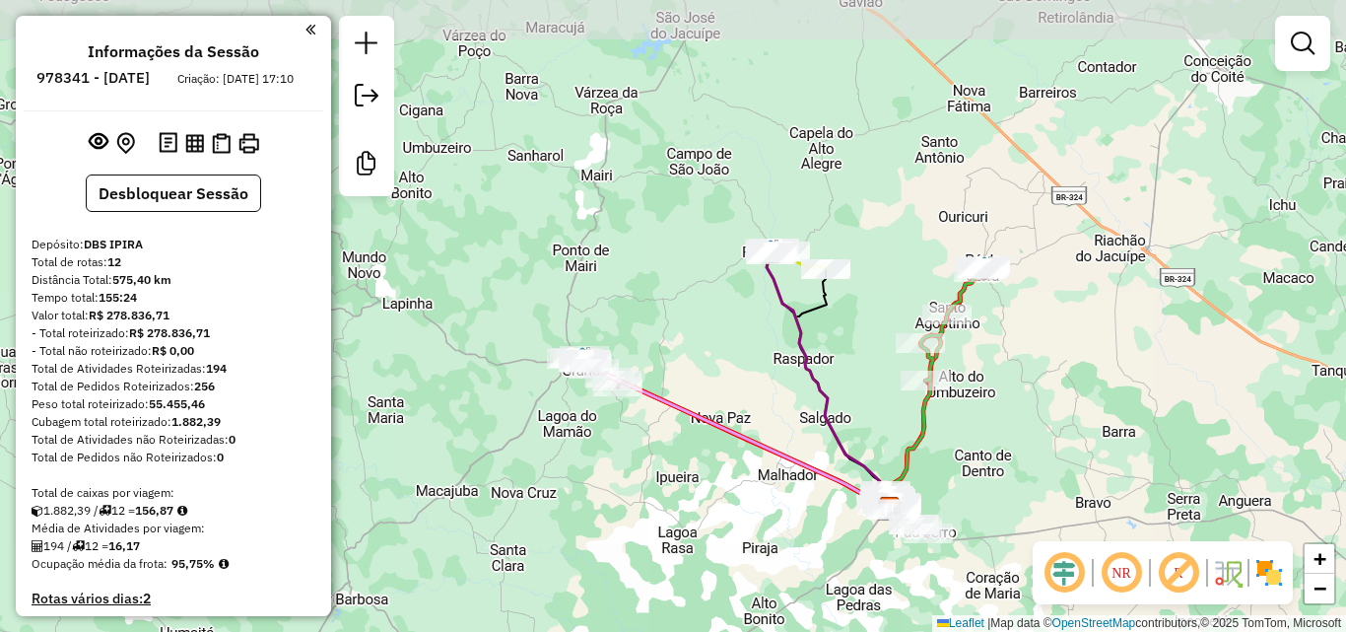
drag, startPoint x: 744, startPoint y: 322, endPoint x: 735, endPoint y: 372, distance: 50.1
click at [735, 372] on div "Janela de atendimento Grade de atendimento Capacidade Transportadoras Veículos …" at bounding box center [673, 316] width 1346 height 632
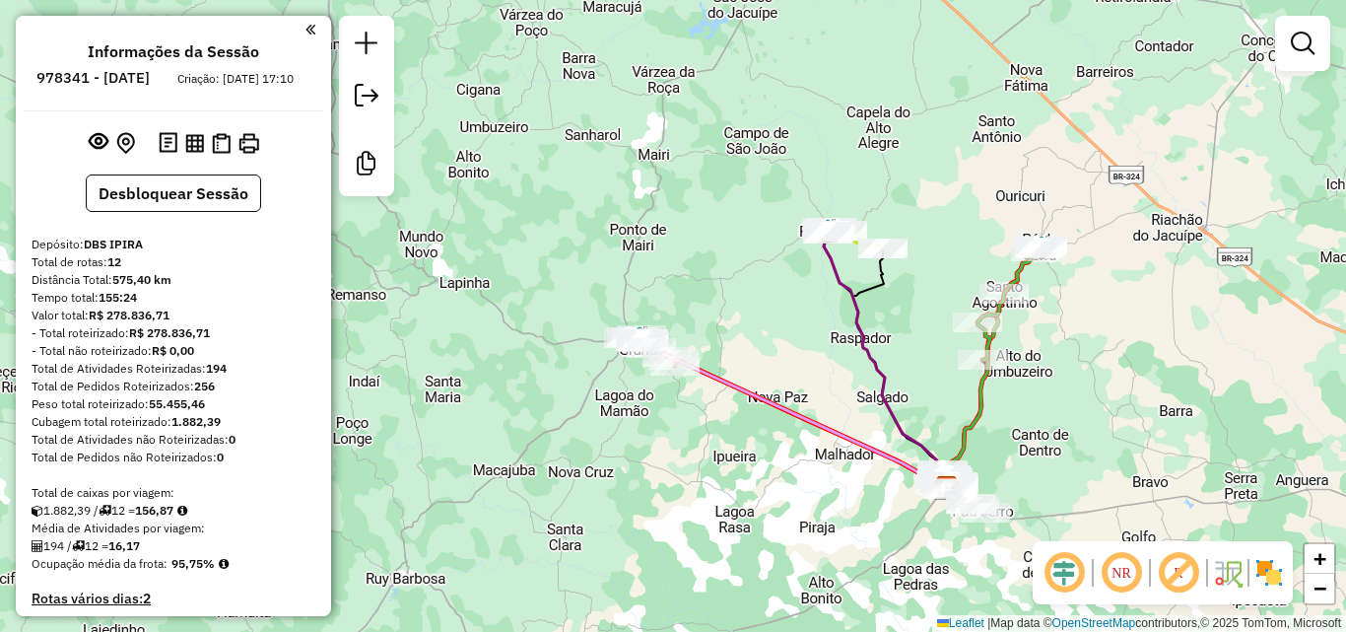
drag, startPoint x: 789, startPoint y: 400, endPoint x: 842, endPoint y: 380, distance: 55.8
click at [842, 380] on div "Janela de atendimento Grade de atendimento Capacidade Transportadoras Veículos …" at bounding box center [673, 316] width 1346 height 632
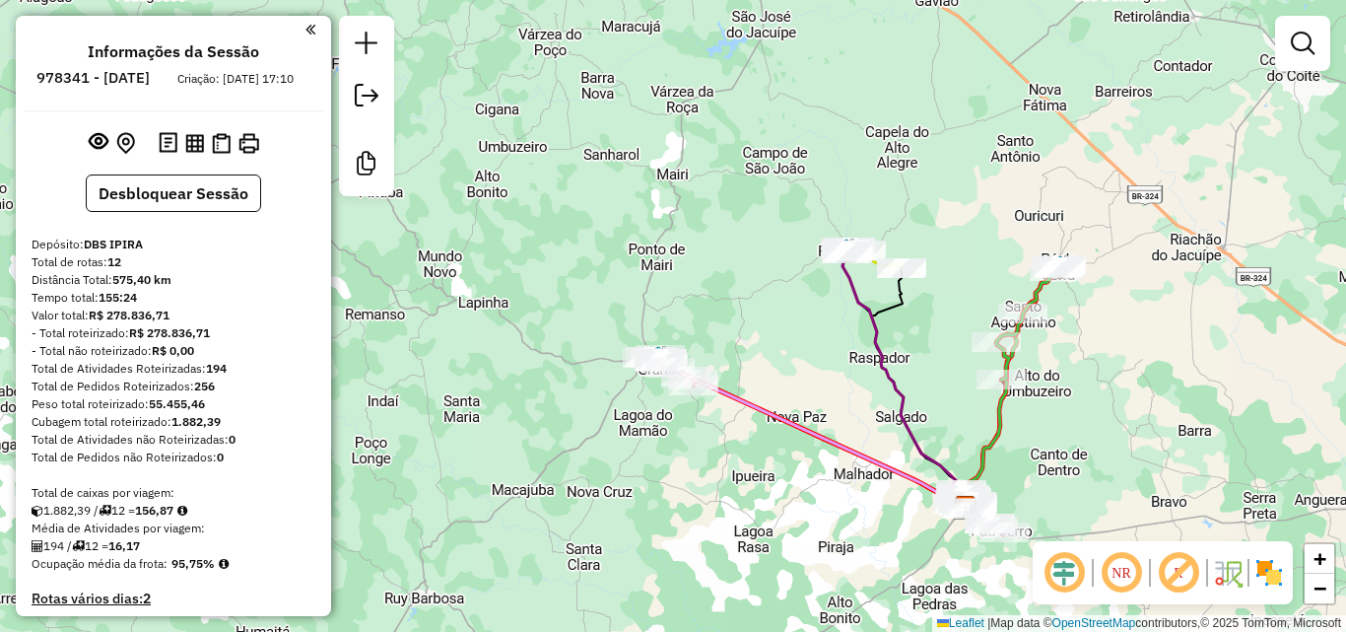
drag, startPoint x: 768, startPoint y: 324, endPoint x: 781, endPoint y: 347, distance: 26.0
click at [781, 347] on div "Janela de atendimento Grade de atendimento Capacidade Transportadoras Veículos …" at bounding box center [673, 316] width 1346 height 632
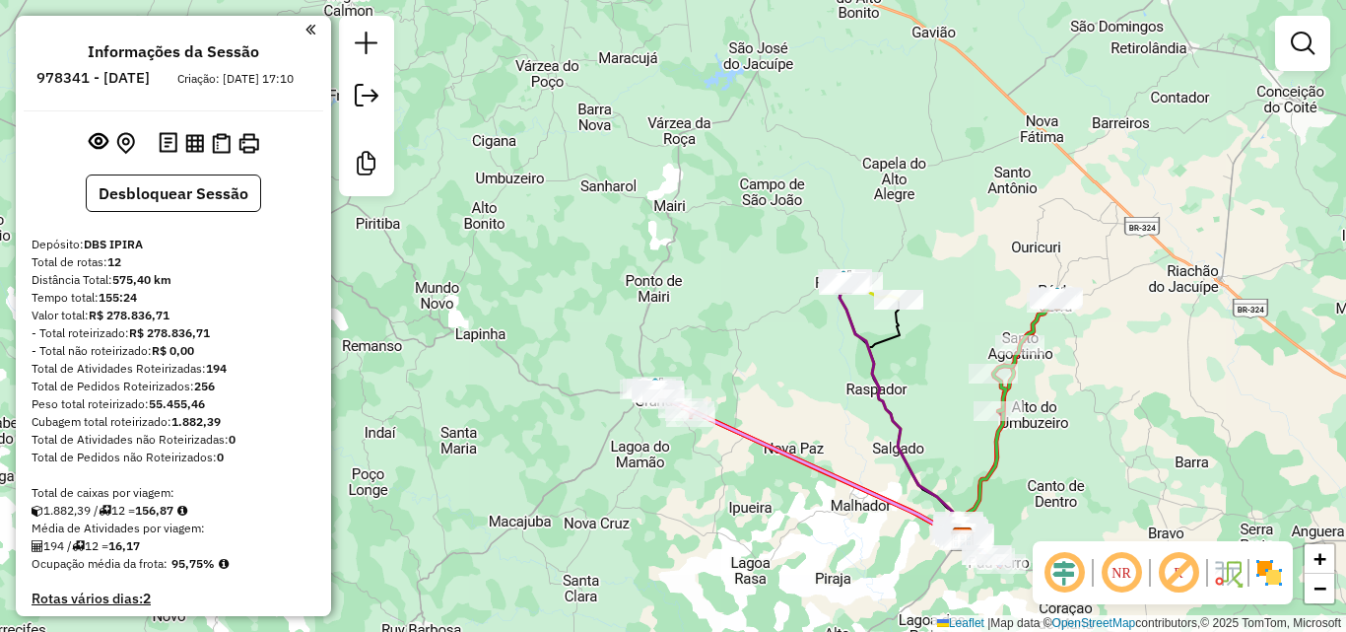
drag, startPoint x: 805, startPoint y: 312, endPoint x: 802, endPoint y: 344, distance: 31.7
click at [802, 344] on div "Janela de atendimento Grade de atendimento Capacidade Transportadoras Veículos …" at bounding box center [673, 316] width 1346 height 632
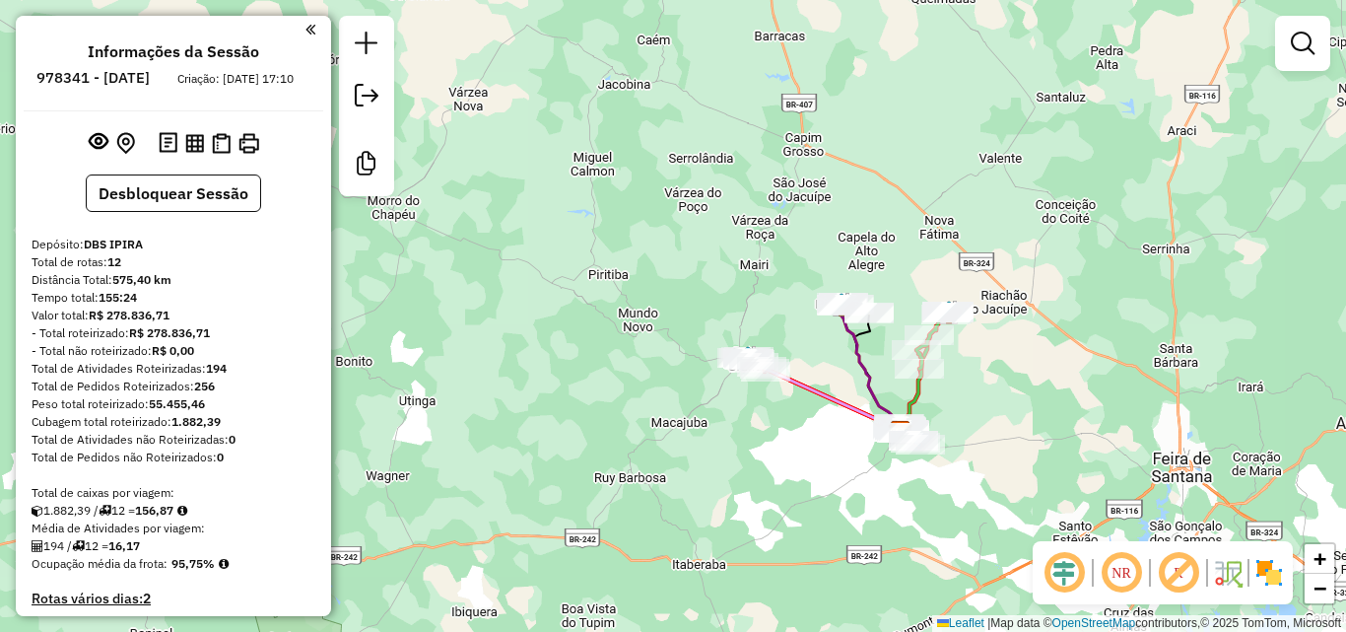
drag, startPoint x: 837, startPoint y: 359, endPoint x: 817, endPoint y: 343, distance: 25.2
click at [817, 343] on div "Janela de atendimento Grade de atendimento Capacidade Transportadoras Veículos …" at bounding box center [673, 316] width 1346 height 632
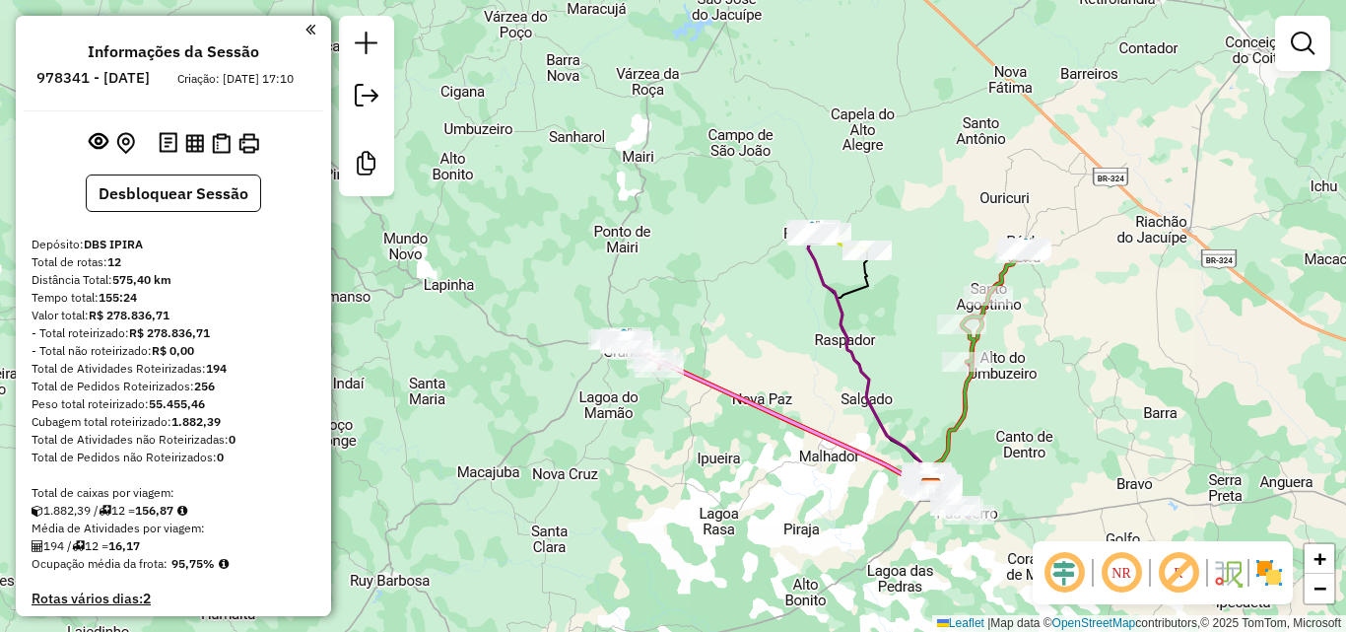
drag, startPoint x: 742, startPoint y: 315, endPoint x: 756, endPoint y: 332, distance: 21.7
click at [756, 332] on div "Janela de atendimento Grade de atendimento Capacidade Transportadoras Veículos …" at bounding box center [673, 316] width 1346 height 632
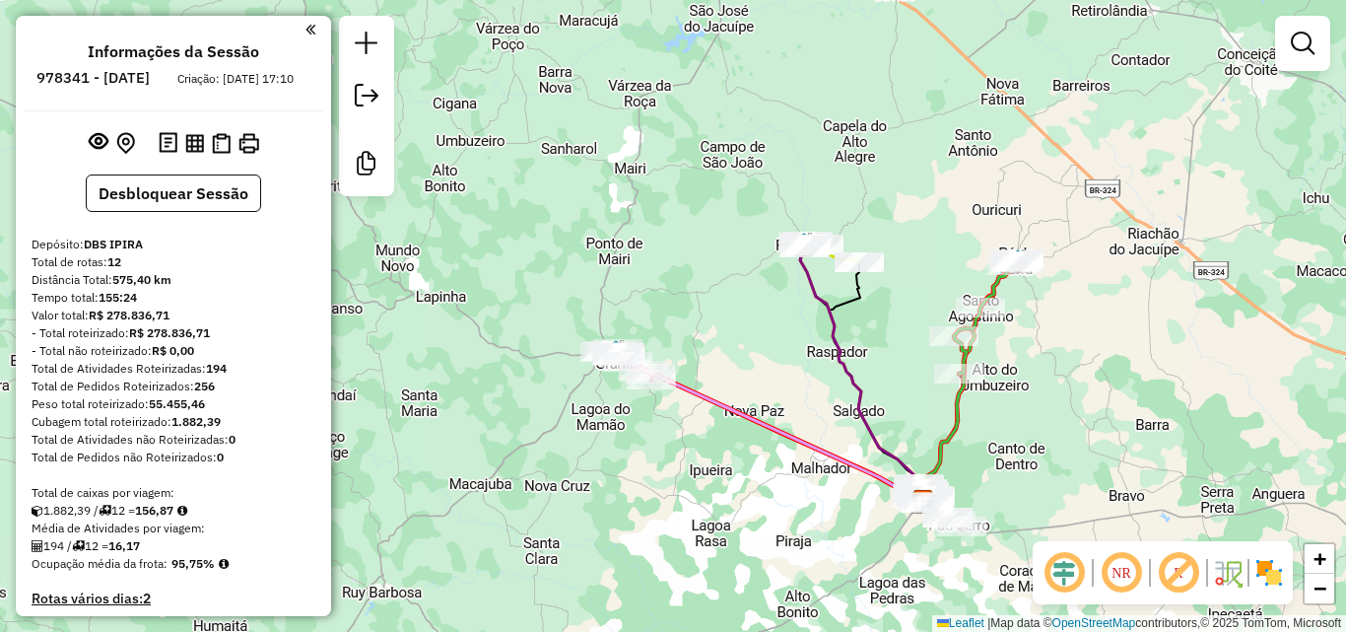
drag, startPoint x: 850, startPoint y: 374, endPoint x: 837, endPoint y: 377, distance: 13.4
click at [837, 377] on icon at bounding box center [861, 373] width 123 height 256
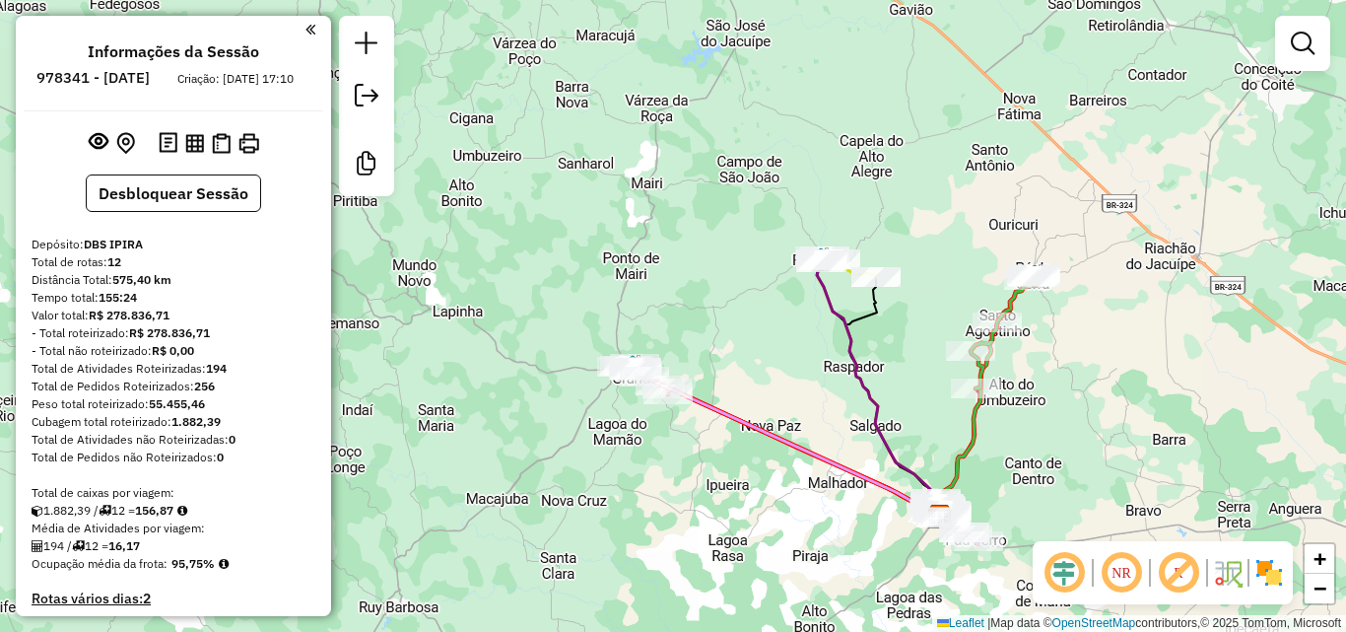
drag, startPoint x: 803, startPoint y: 376, endPoint x: 822, endPoint y: 392, distance: 24.5
click at [822, 392] on div "Janela de atendimento Grade de atendimento Capacidade Transportadoras Veículos …" at bounding box center [673, 316] width 1346 height 632
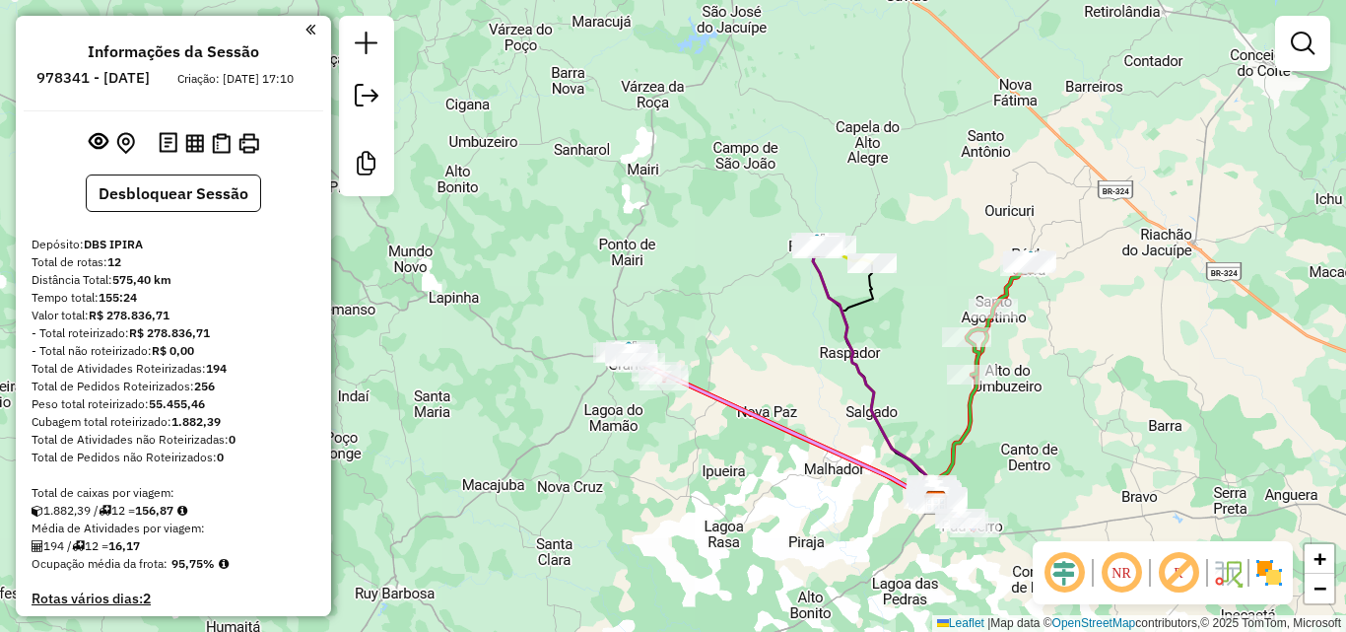
drag, startPoint x: 719, startPoint y: 305, endPoint x: 721, endPoint y: 335, distance: 30.6
click at [721, 335] on div "Janela de atendimento Grade de atendimento Capacidade Transportadoras Veículos …" at bounding box center [673, 316] width 1346 height 632
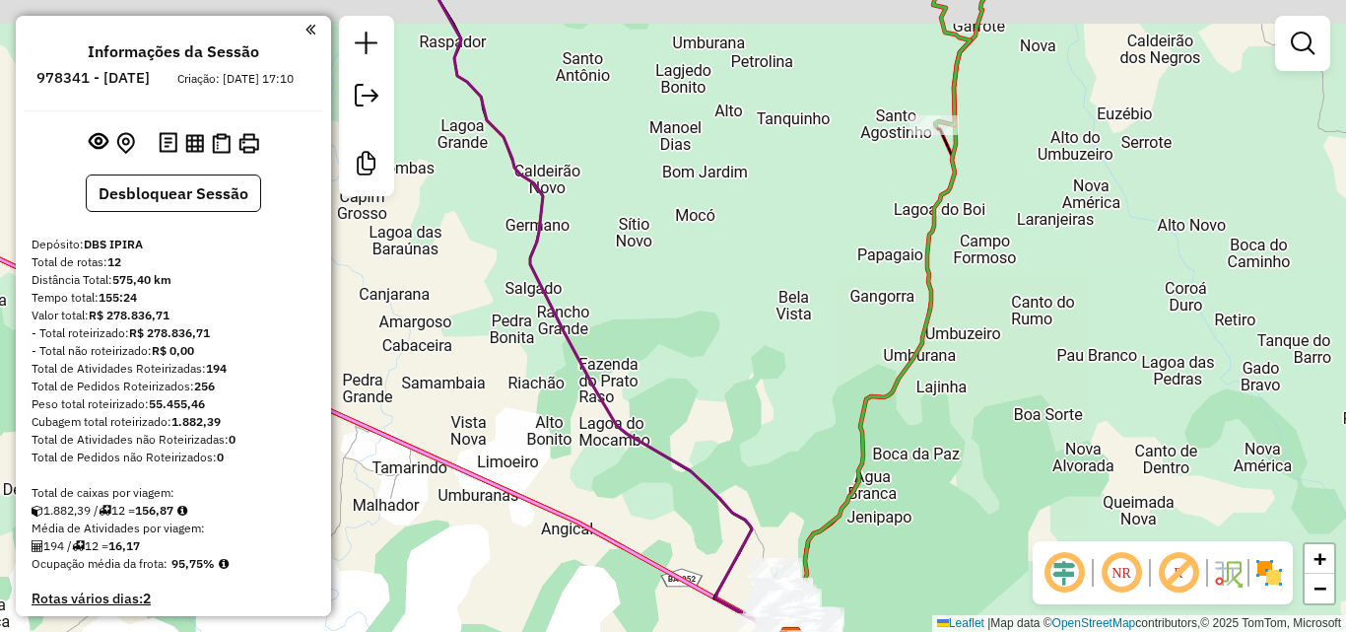
drag, startPoint x: 790, startPoint y: 387, endPoint x: 796, endPoint y: 419, distance: 32.1
click at [796, 419] on div "Janela de atendimento Grade de atendimento Capacidade Transportadoras Veículos …" at bounding box center [673, 316] width 1346 height 632
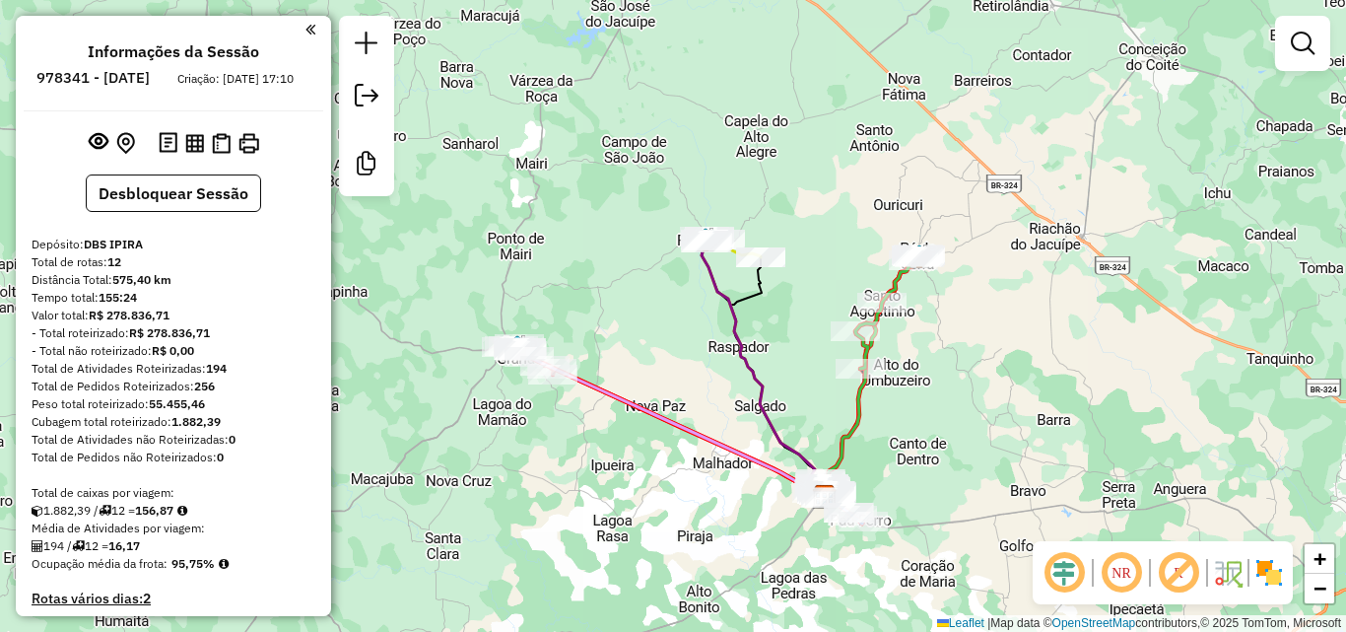
drag, startPoint x: 798, startPoint y: 355, endPoint x: 835, endPoint y: 379, distance: 44.0
click at [835, 379] on div "Janela de atendimento Grade de atendimento Capacidade Transportadoras Veículos …" at bounding box center [673, 316] width 1346 height 632
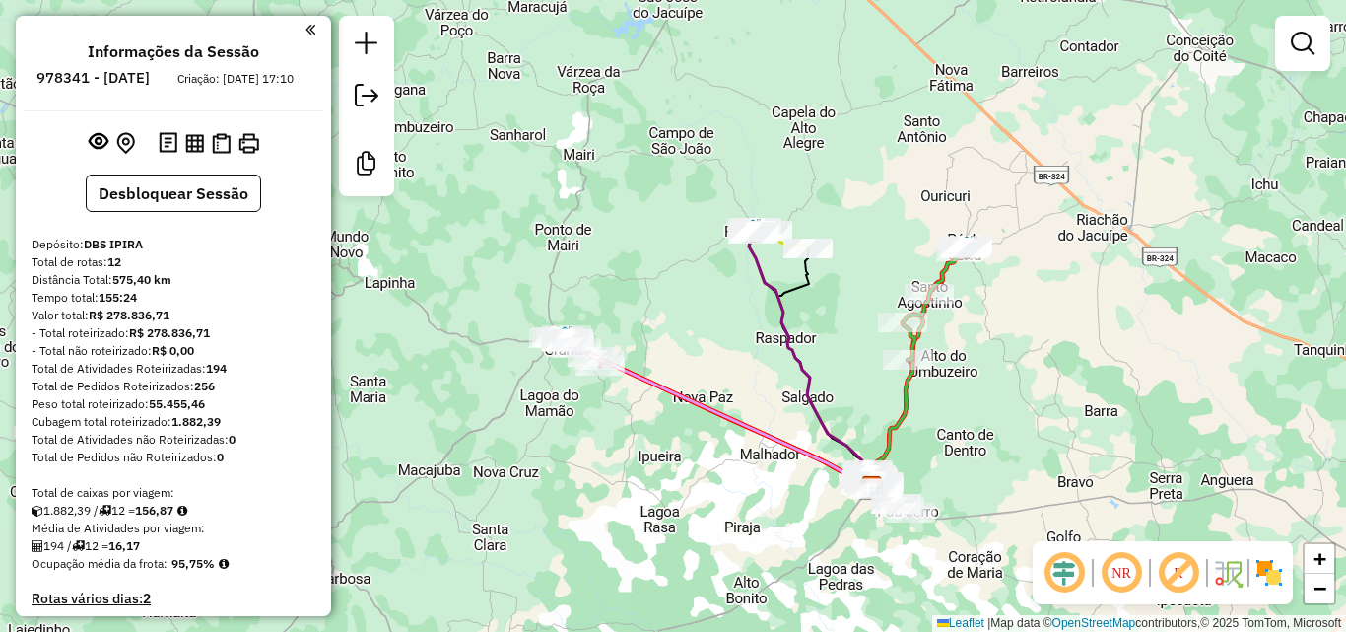
drag, startPoint x: 715, startPoint y: 388, endPoint x: 744, endPoint y: 379, distance: 30.9
click at [744, 379] on div "Janela de atendimento Grade de atendimento Capacidade Transportadoras Veículos …" at bounding box center [673, 316] width 1346 height 632
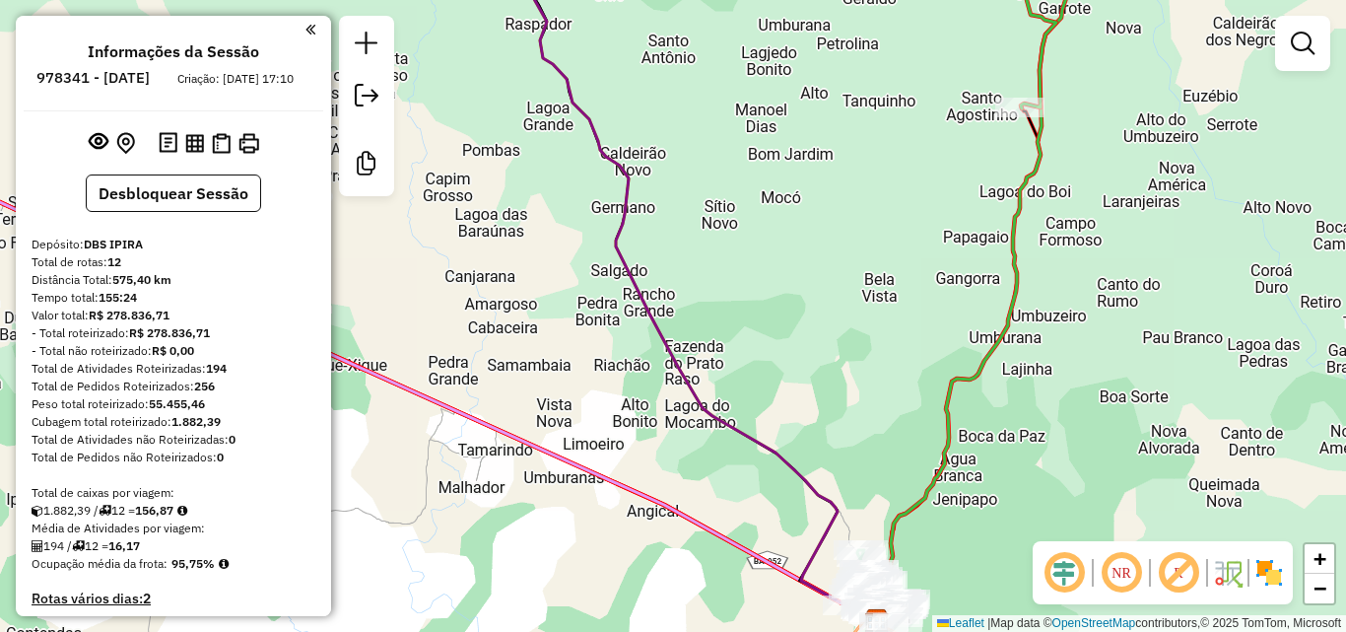
drag, startPoint x: 865, startPoint y: 423, endPoint x: 852, endPoint y: 345, distance: 79.1
click at [852, 347] on div "Janela de atendimento Grade de atendimento Capacidade Transportadoras Veículos …" at bounding box center [673, 316] width 1346 height 632
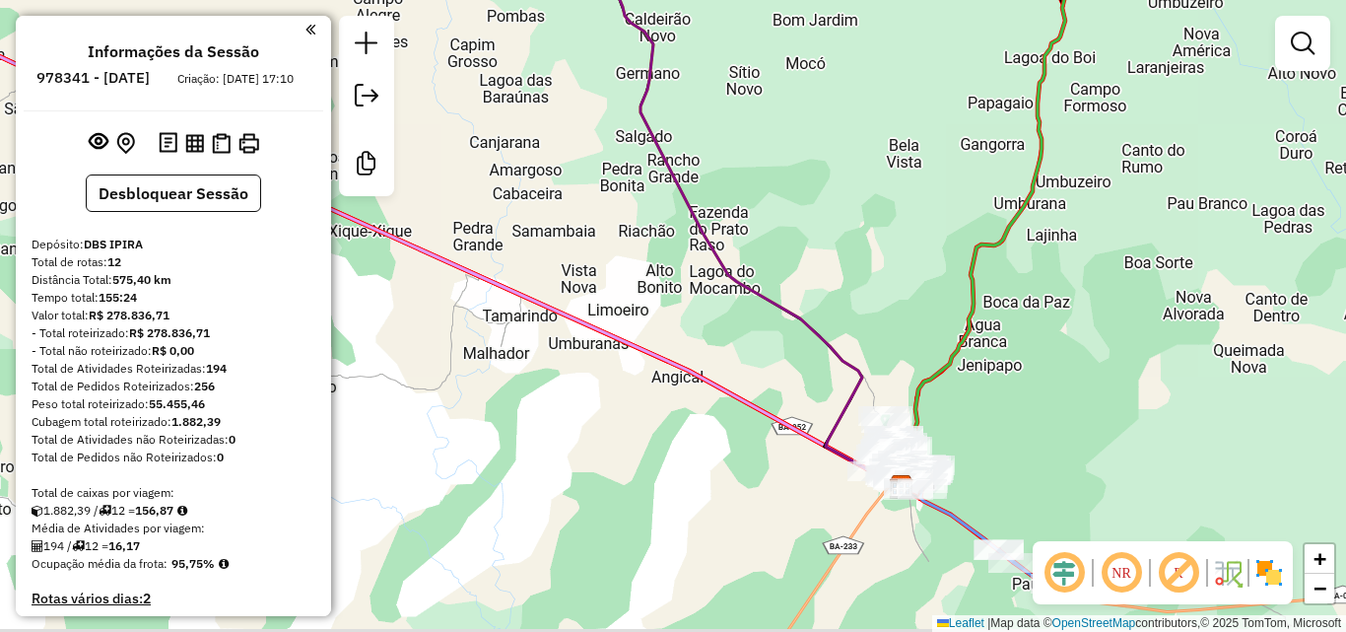
drag, startPoint x: 899, startPoint y: 358, endPoint x: 908, endPoint y: 348, distance: 13.3
click at [908, 348] on div "Janela de atendimento Grade de atendimento Capacidade Transportadoras Veículos …" at bounding box center [673, 316] width 1346 height 632
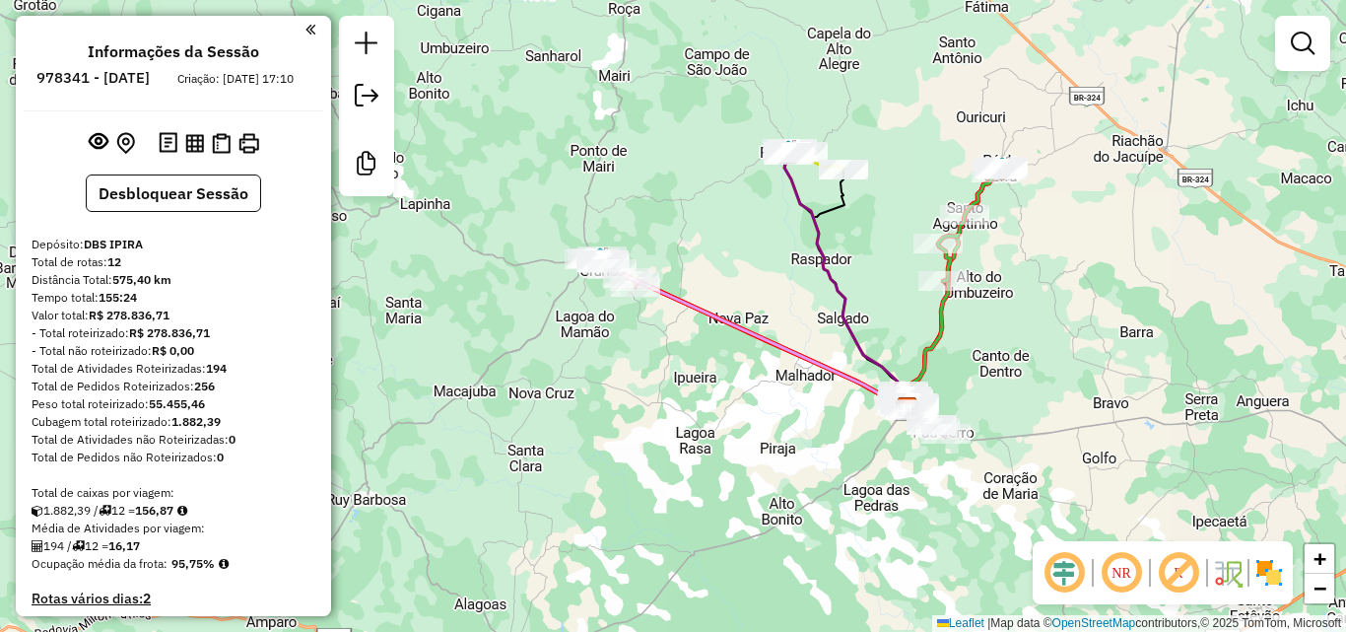
drag, startPoint x: 889, startPoint y: 288, endPoint x: 878, endPoint y: 353, distance: 65.9
click at [878, 353] on div "Janela de atendimento Grade de atendimento Capacidade Transportadoras Veículos …" at bounding box center [673, 316] width 1346 height 632
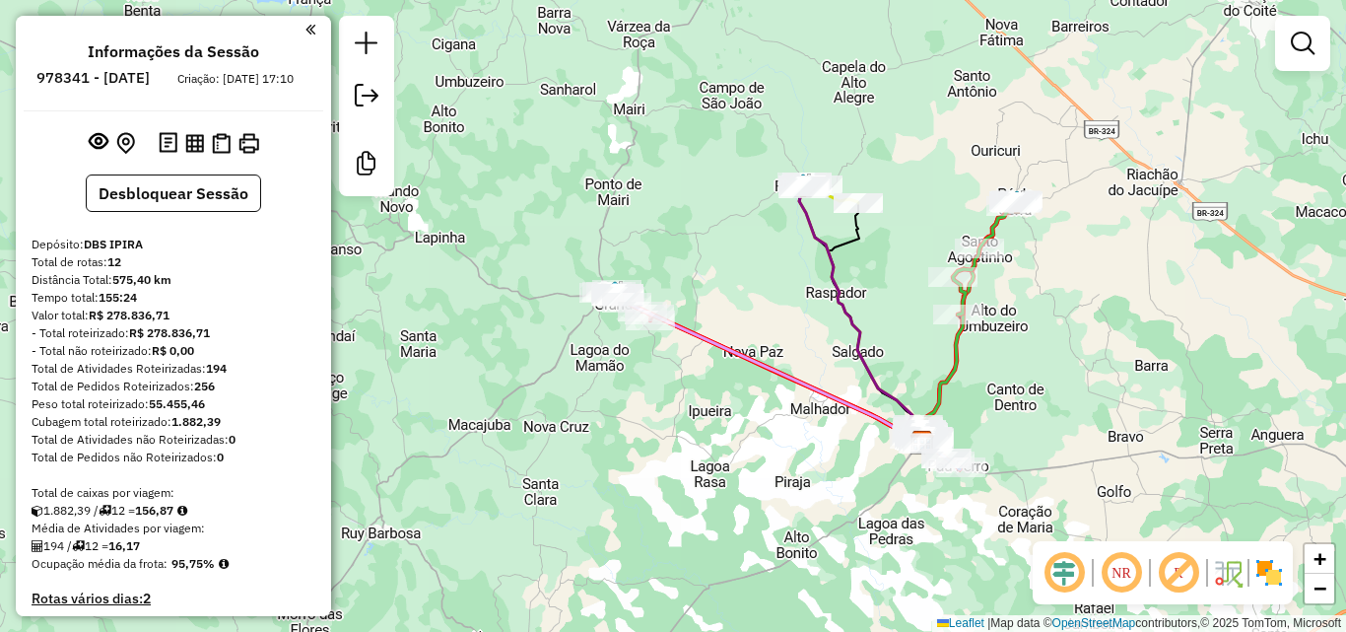
drag, startPoint x: 767, startPoint y: 331, endPoint x: 842, endPoint y: 334, distance: 75.0
click at [842, 334] on div "Janela de atendimento Grade de atendimento Capacidade Transportadoras Veículos …" at bounding box center [673, 316] width 1346 height 632
